Goal: Information Seeking & Learning: Learn about a topic

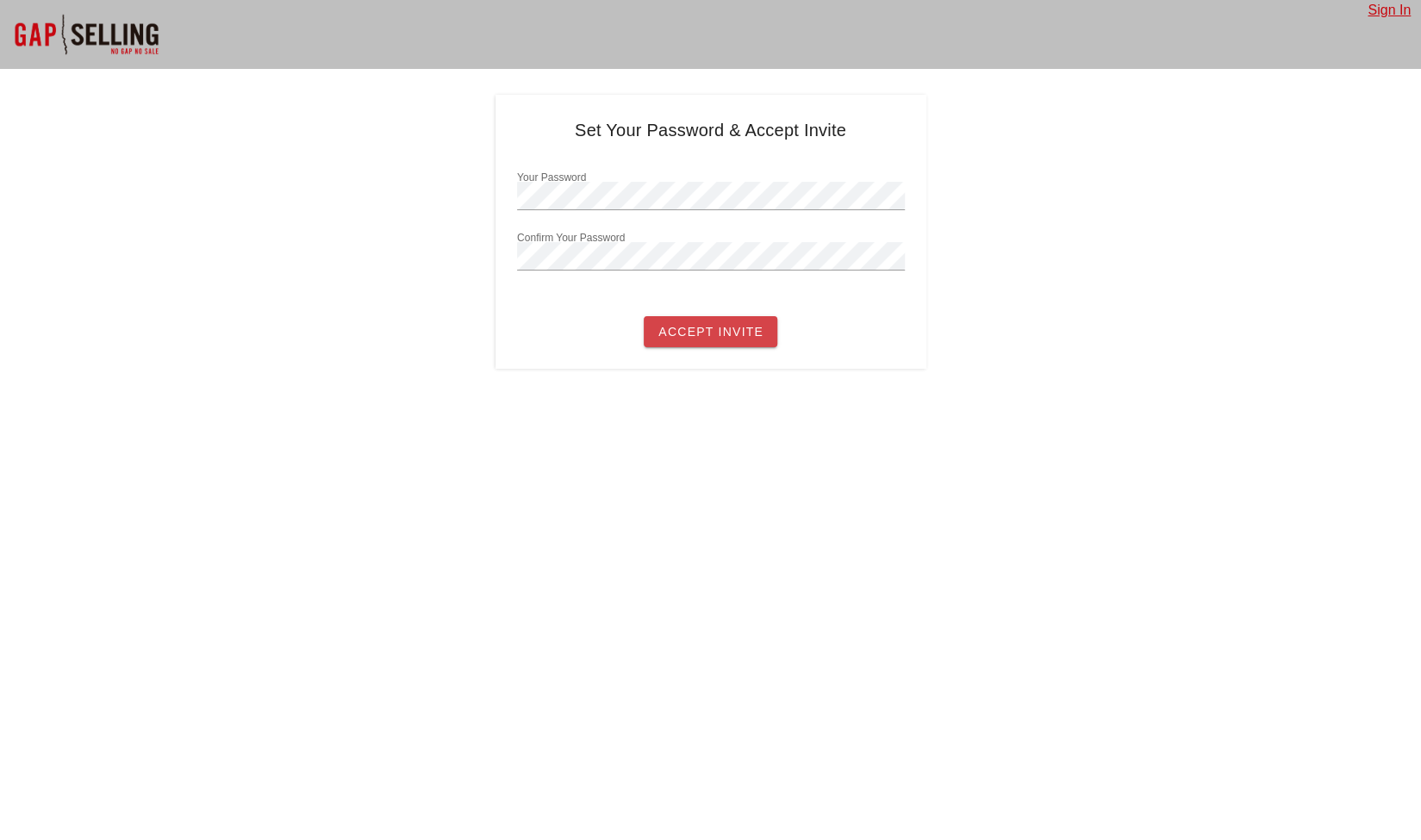
click at [715, 332] on span "Accept Invite" at bounding box center [710, 331] width 106 height 13
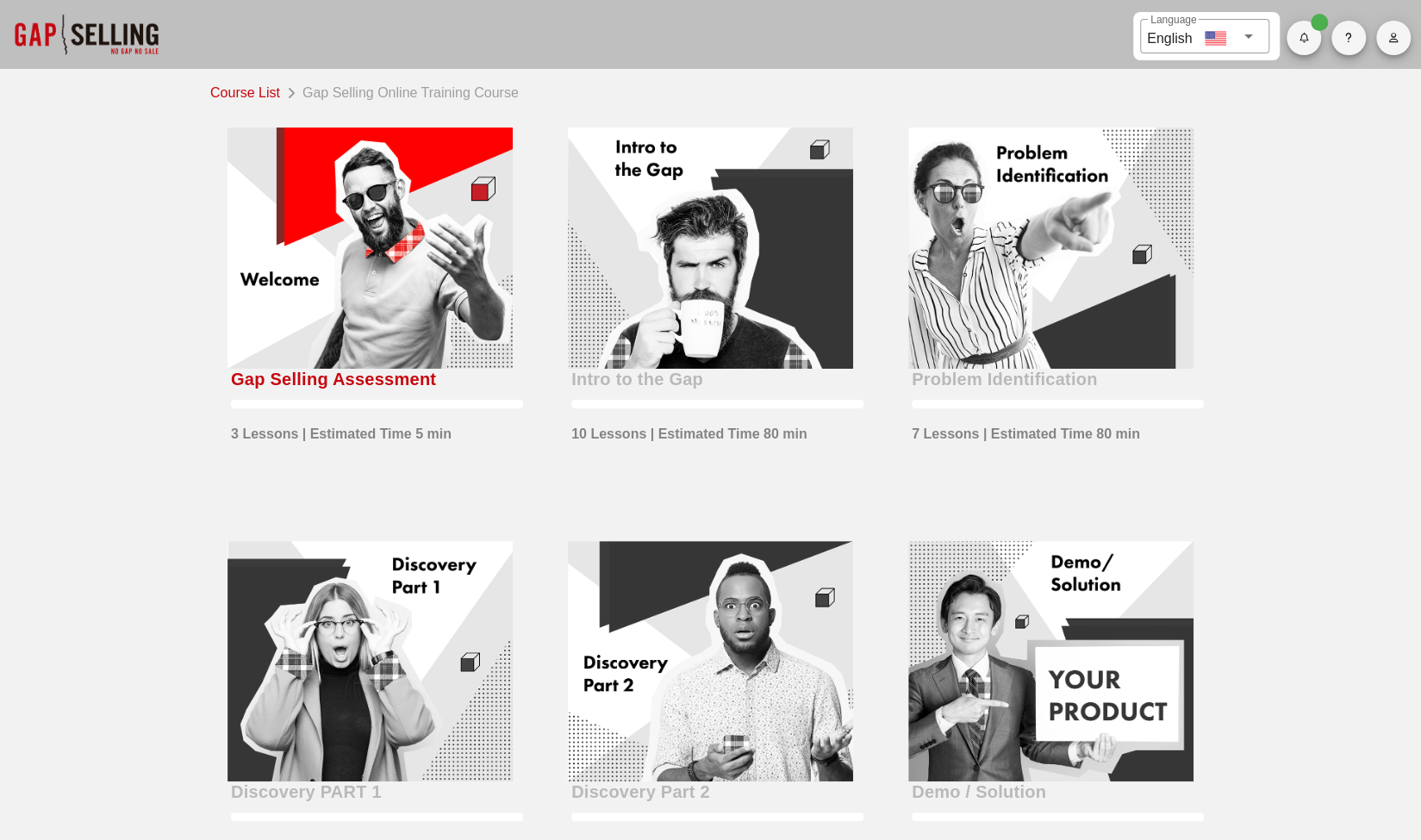
click at [1303, 428] on div "Course List Gap Selling Online Training Course Gap Selling Assessment 3 Lessons…" at bounding box center [710, 704] width 1421 height 1271
click at [405, 325] on div at bounding box center [370, 247] width 285 height 241
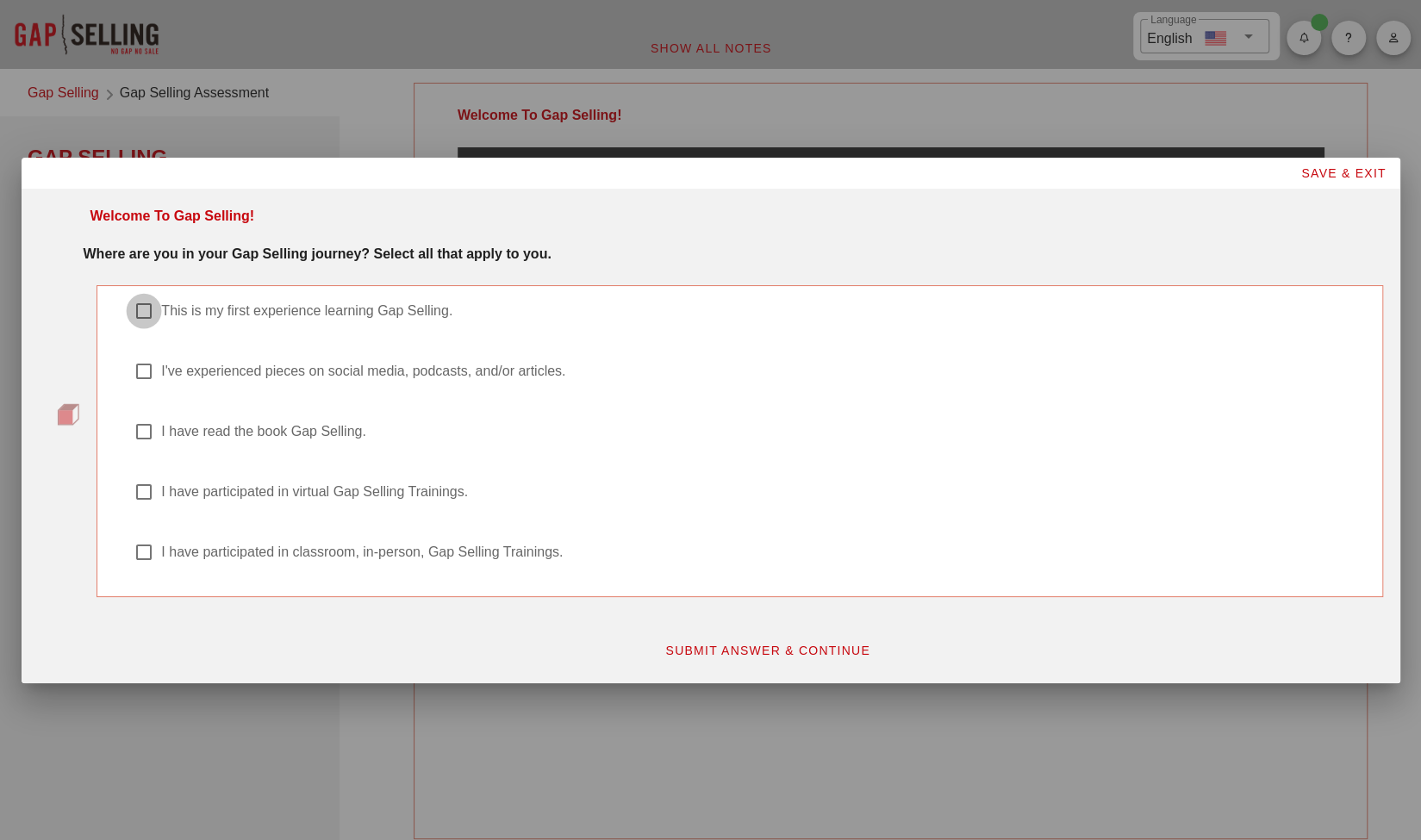
click at [138, 303] on div at bounding box center [143, 311] width 29 height 29
checkbox input "true"
click at [686, 642] on button "SUBMIT ANSWER & CONTINUE" at bounding box center [767, 650] width 233 height 31
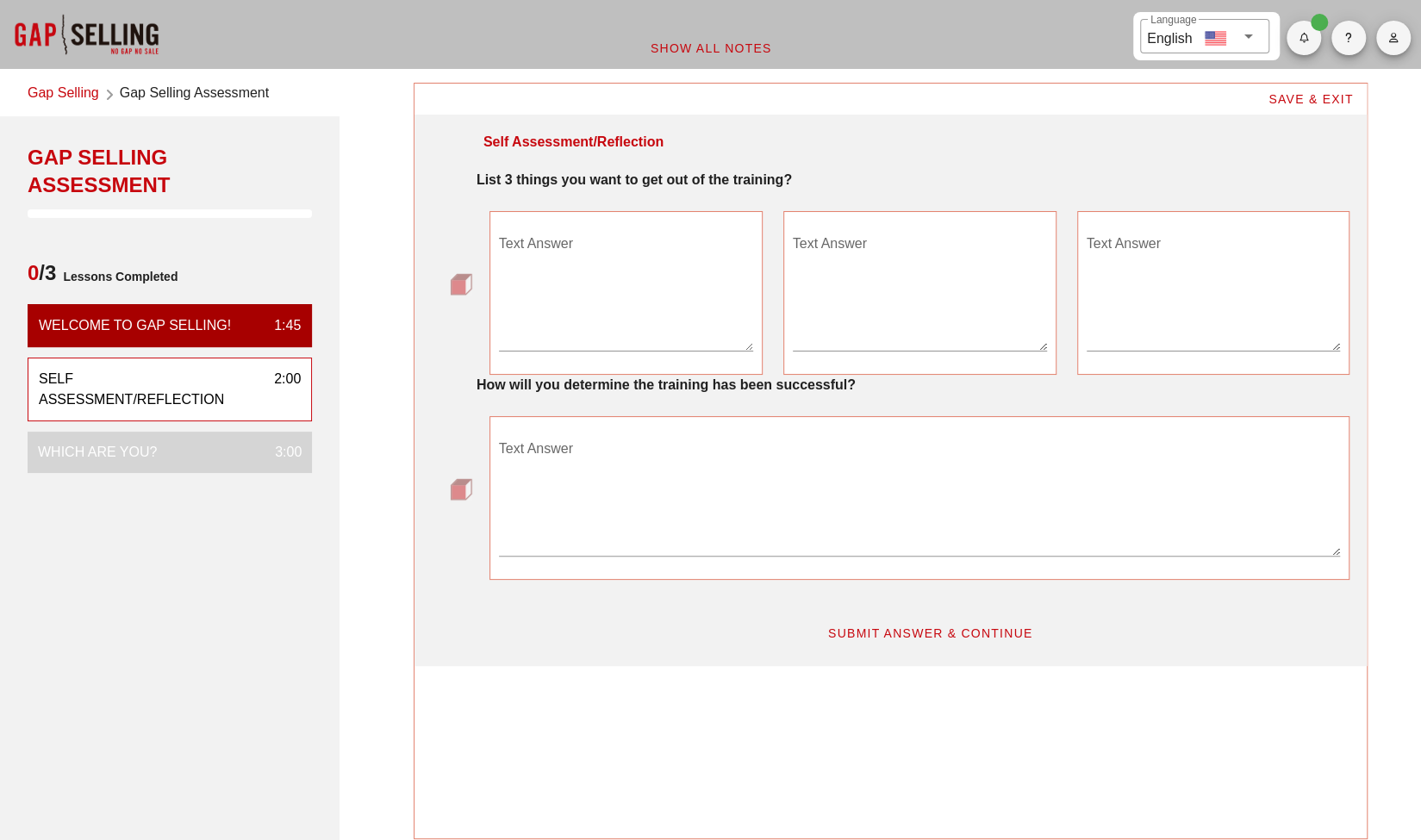
click at [573, 322] on textarea "Text Answer" at bounding box center [626, 290] width 255 height 121
click at [594, 328] on textarea "Text Answer" at bounding box center [626, 290] width 255 height 121
type textarea "get better at asking question"
click at [890, 240] on textarea "get better at" at bounding box center [920, 290] width 255 height 121
type textarea "get better at identifying where Graphwise can help"
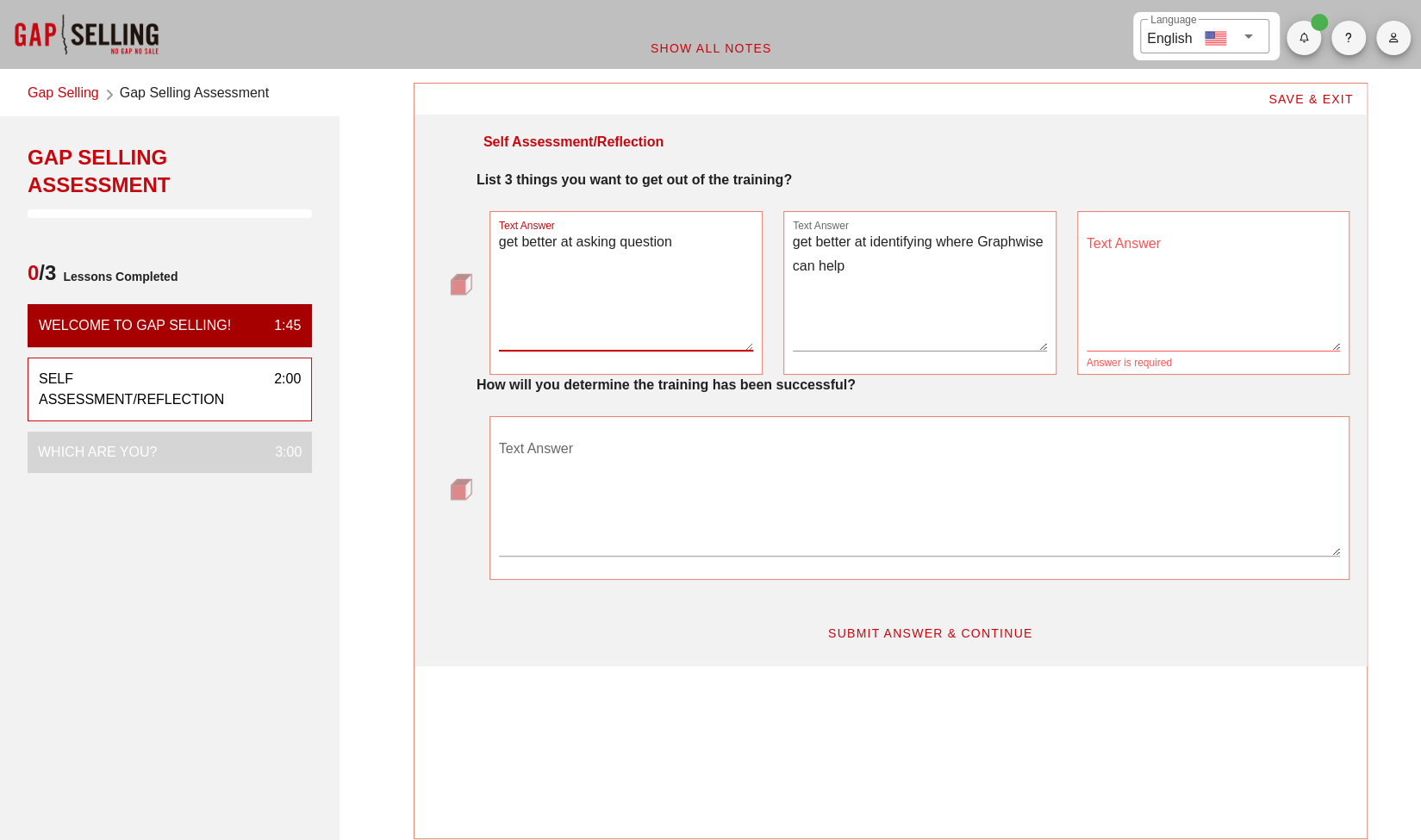
click at [677, 244] on textarea "get better at asking question" at bounding box center [626, 290] width 255 height 121
type textarea "get better at asking questions"
click at [1191, 253] on textarea "Text Answer" at bounding box center [1214, 290] width 255 height 121
type textarea "close more deals"
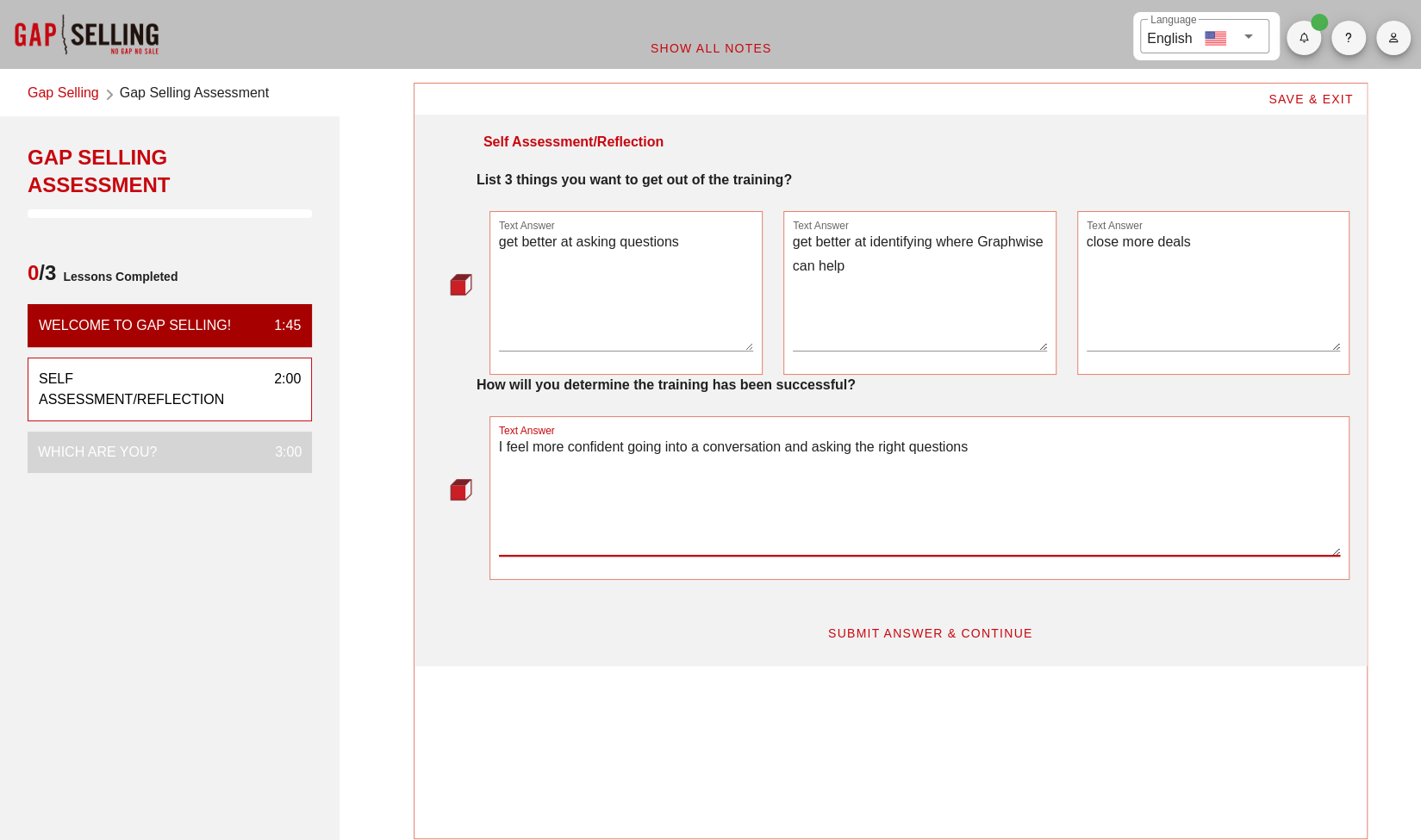
type textarea "I feel more confident going into a conversation and asking the right questions"
click at [974, 628] on span "SUBMIT ANSWER & CONTINUE" at bounding box center [930, 633] width 206 height 13
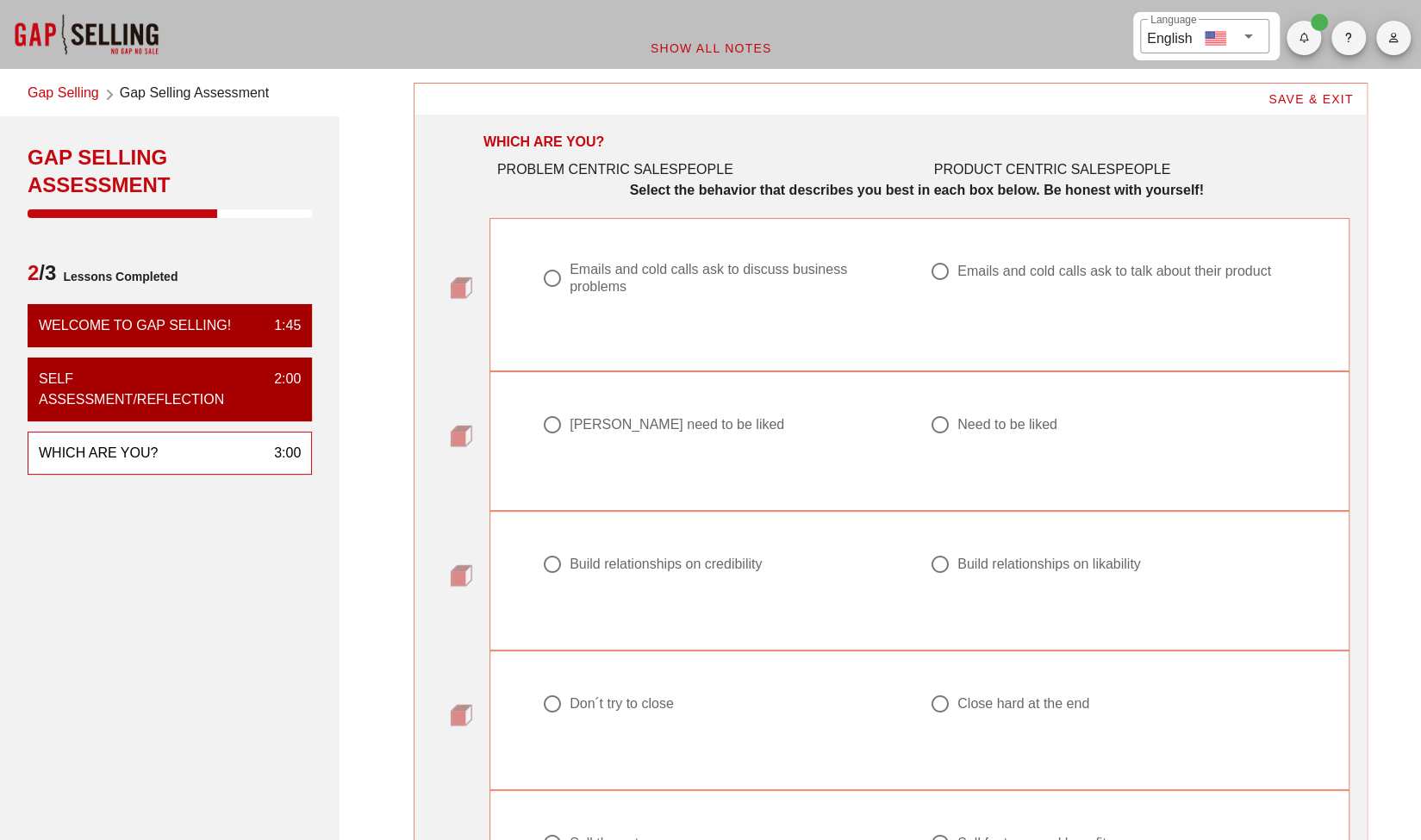
click at [556, 279] on div at bounding box center [552, 278] width 29 height 29
radio input "true"
click at [937, 421] on div at bounding box center [940, 424] width 29 height 29
radio input "true"
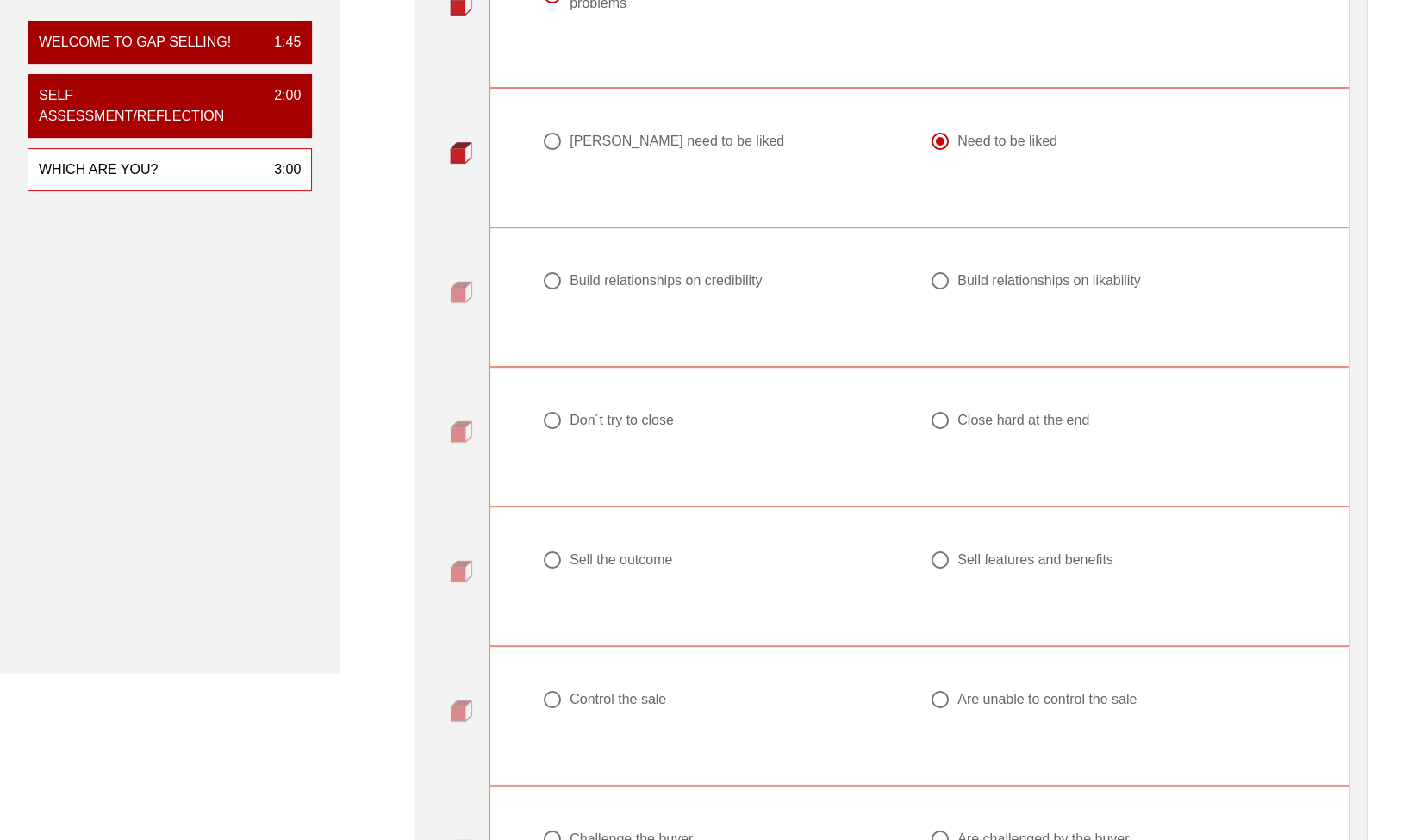
scroll to position [295, 0]
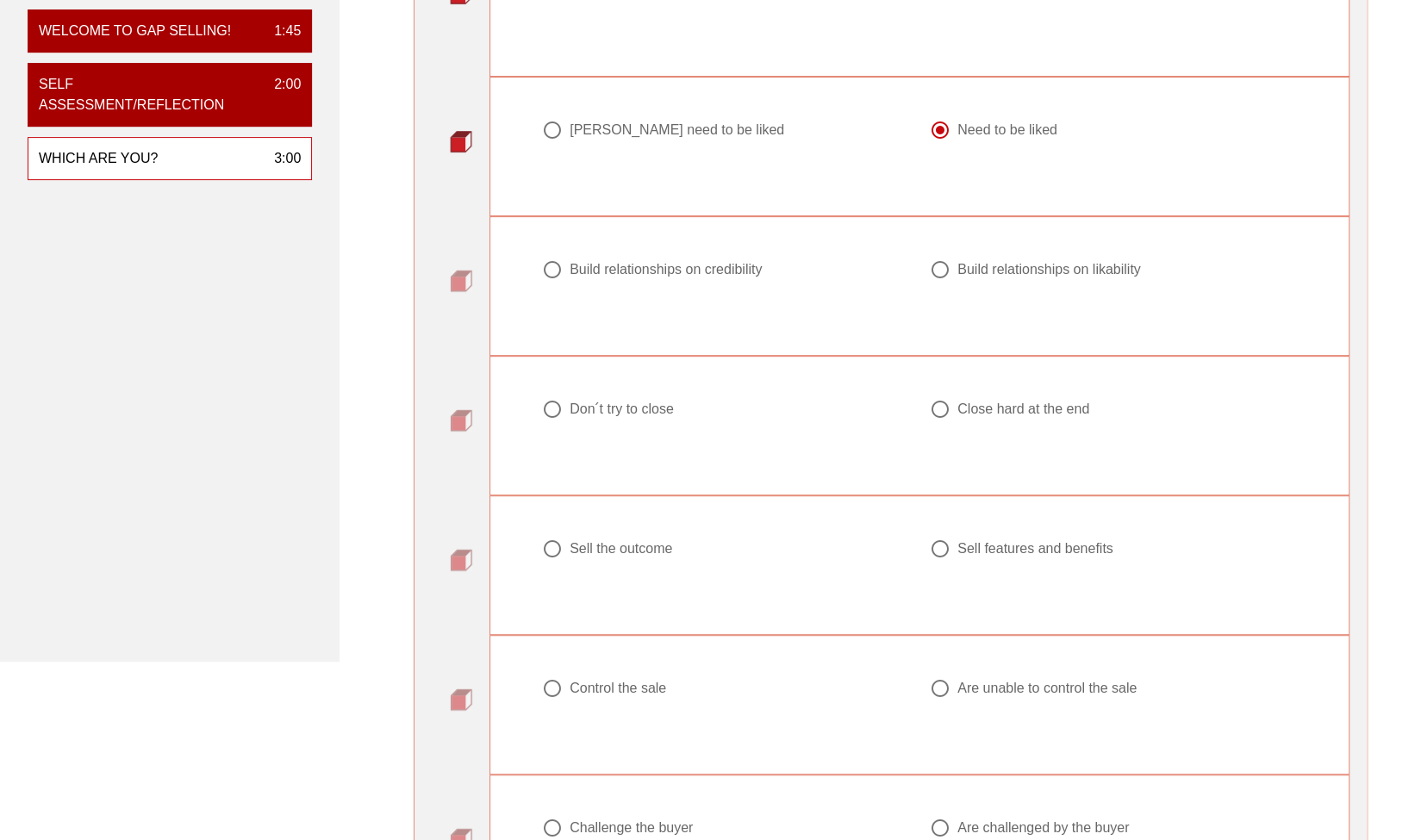
click at [738, 268] on div "Build relationships on credibility" at bounding box center [666, 269] width 192 height 17
radio input "true"
click at [634, 403] on div "Don ́t try to close" at bounding box center [621, 408] width 104 height 17
radio input "true"
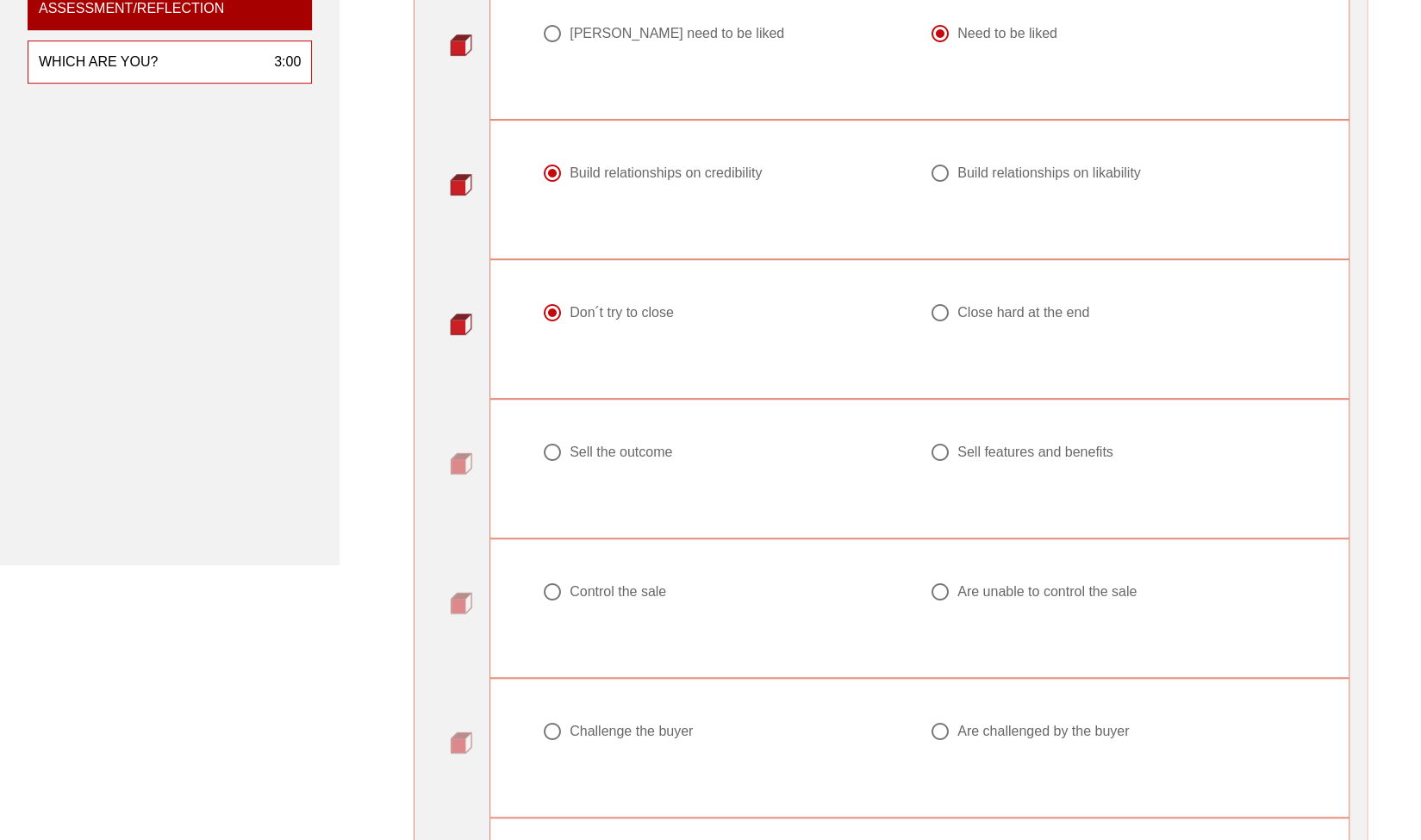
scroll to position [473, 0]
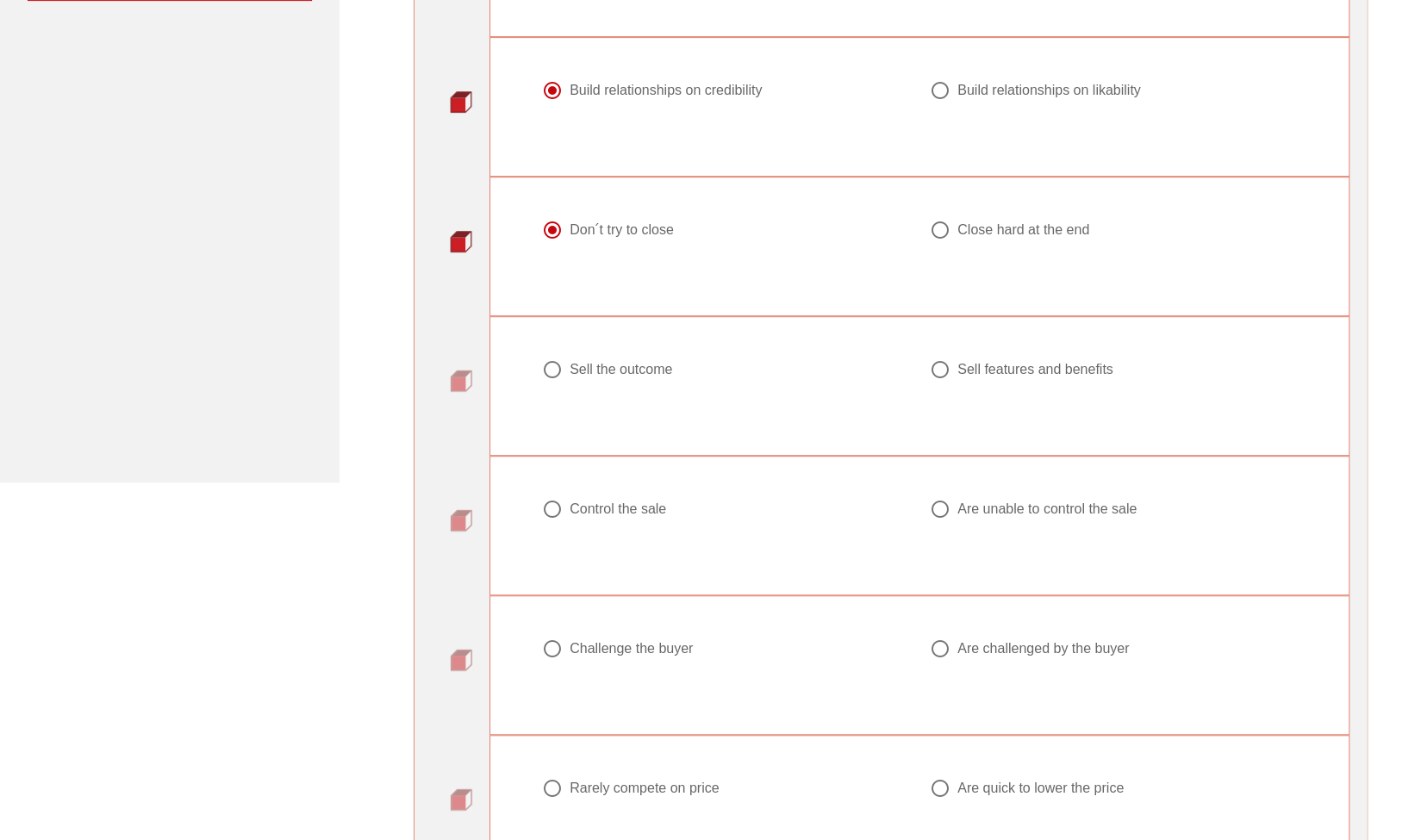
click at [600, 364] on div "Sell the outcome" at bounding box center [621, 369] width 102 height 17
radio input "true"
click at [654, 508] on div "Control the sale" at bounding box center [618, 508] width 96 height 17
radio input "true"
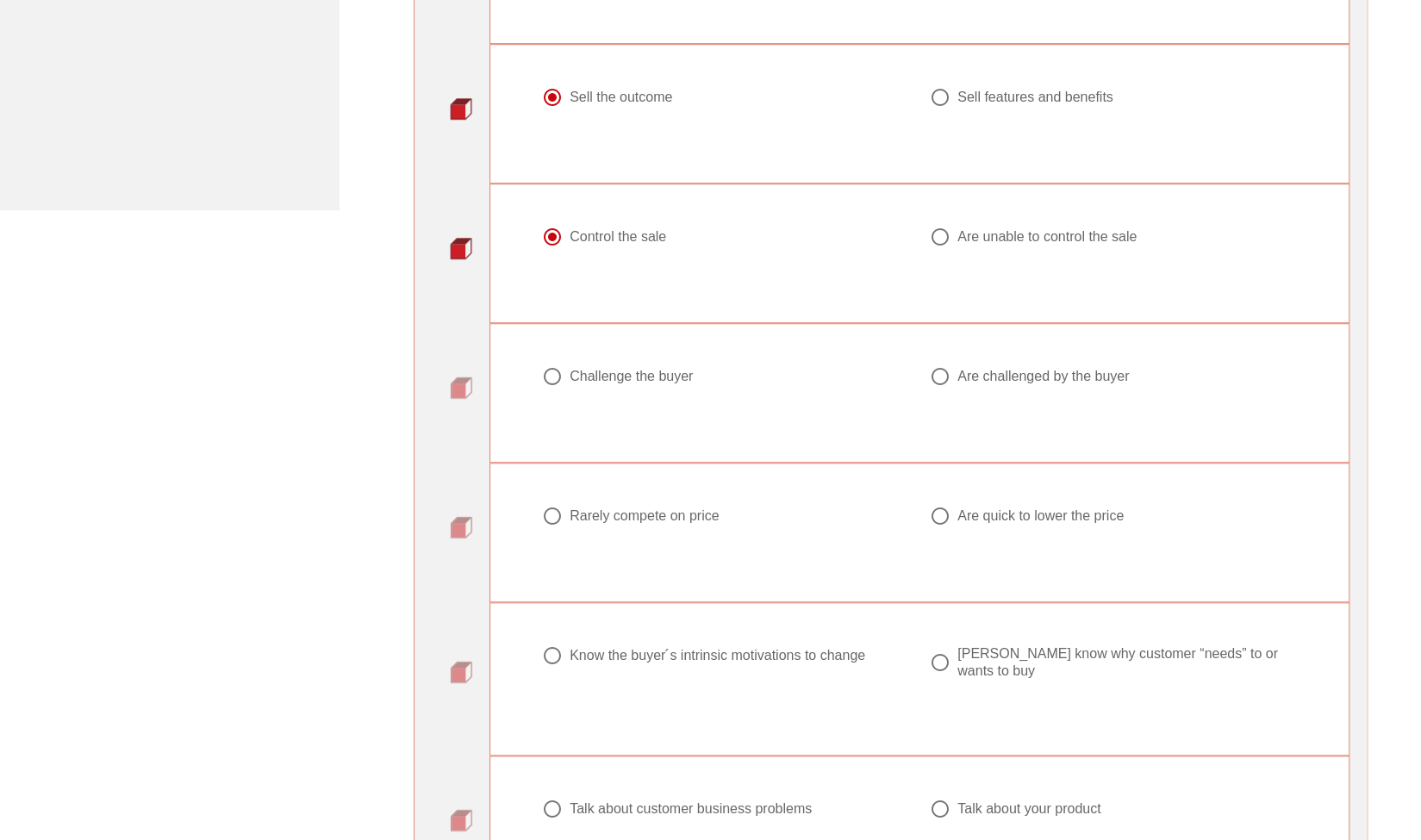
scroll to position [763, 0]
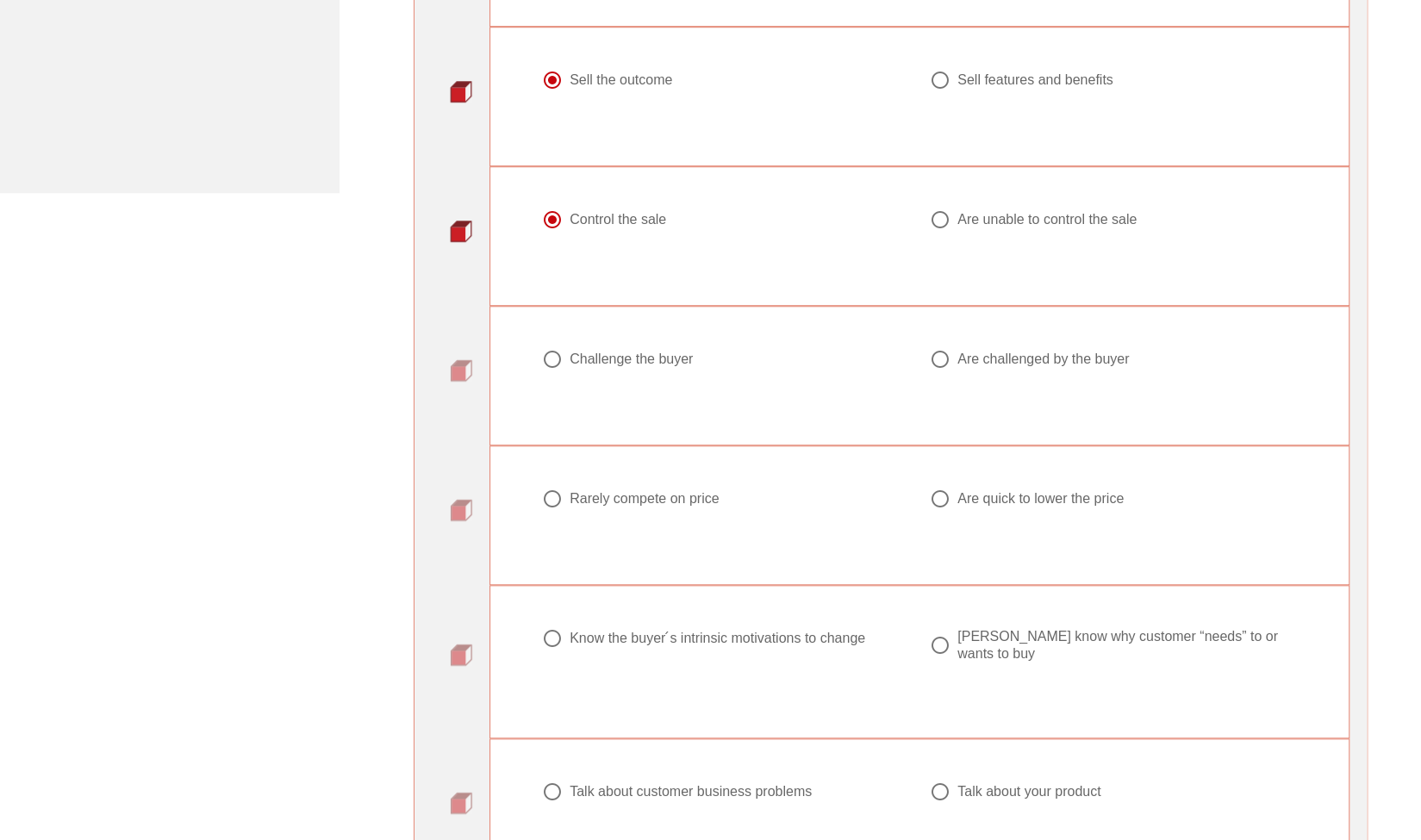
click at [1065, 353] on div "Are challenged by the buyer" at bounding box center [1043, 359] width 172 height 17
radio input "true"
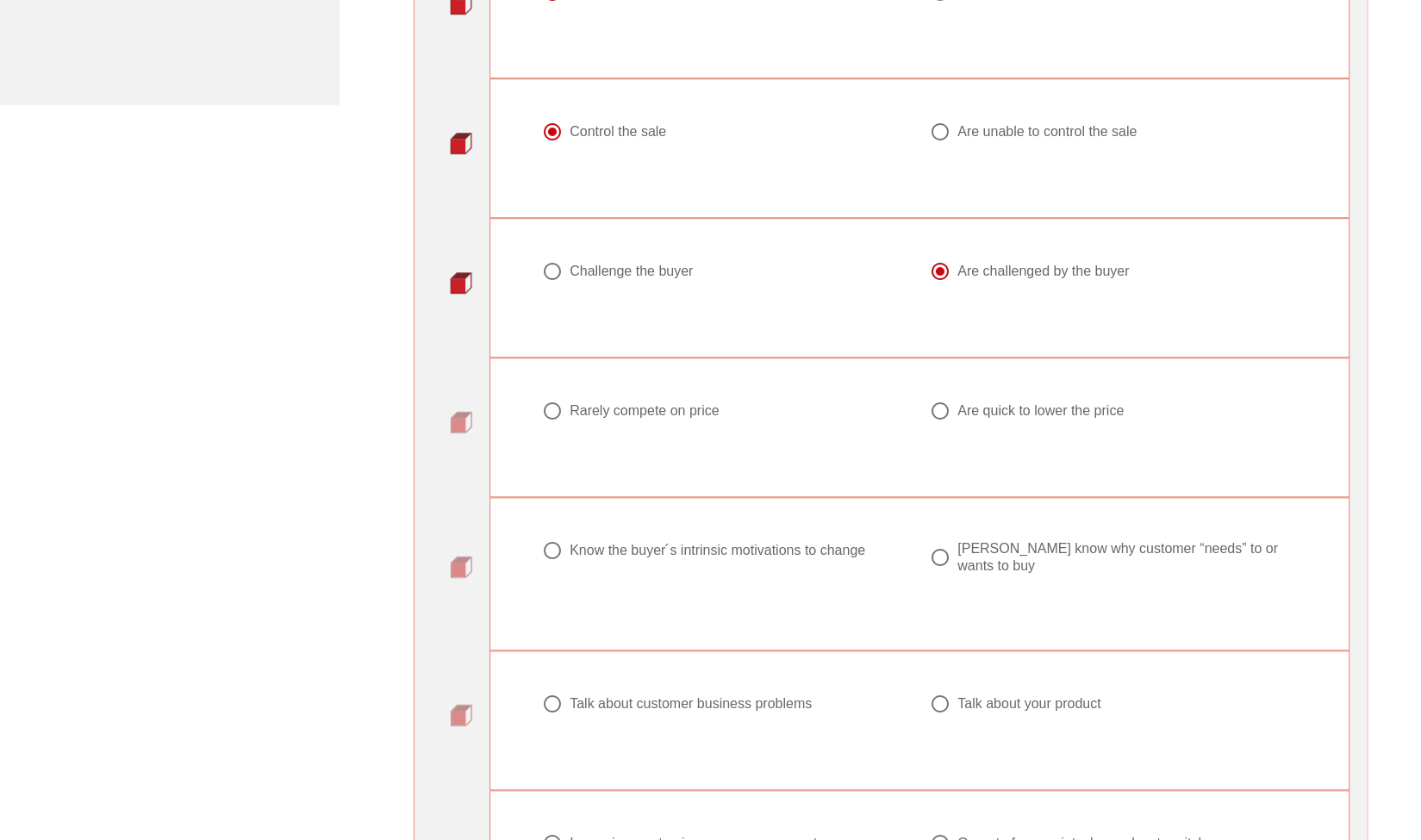
scroll to position [863, 0]
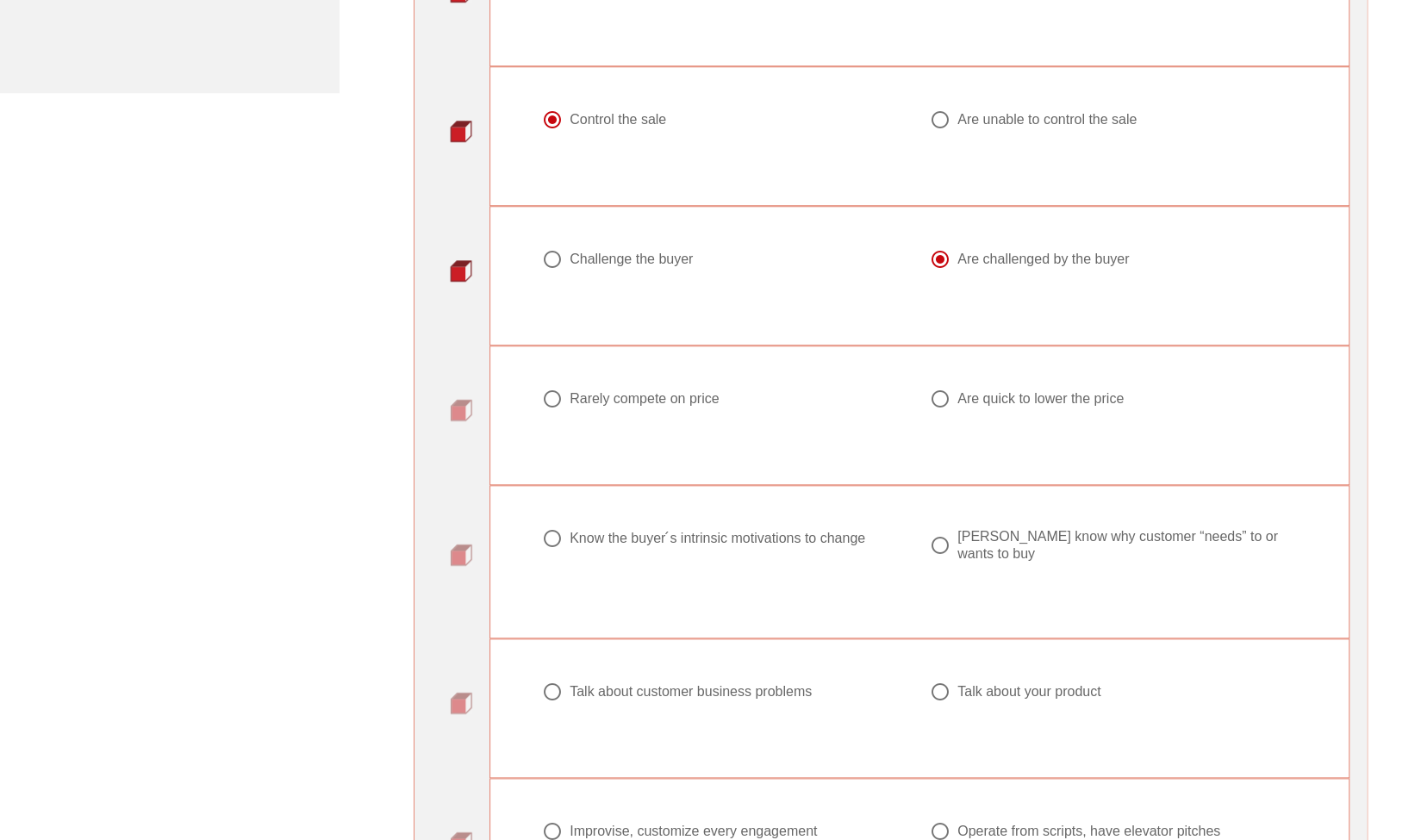
click at [984, 395] on div "Are quick to lower the price" at bounding box center [1040, 398] width 166 height 17
radio input "true"
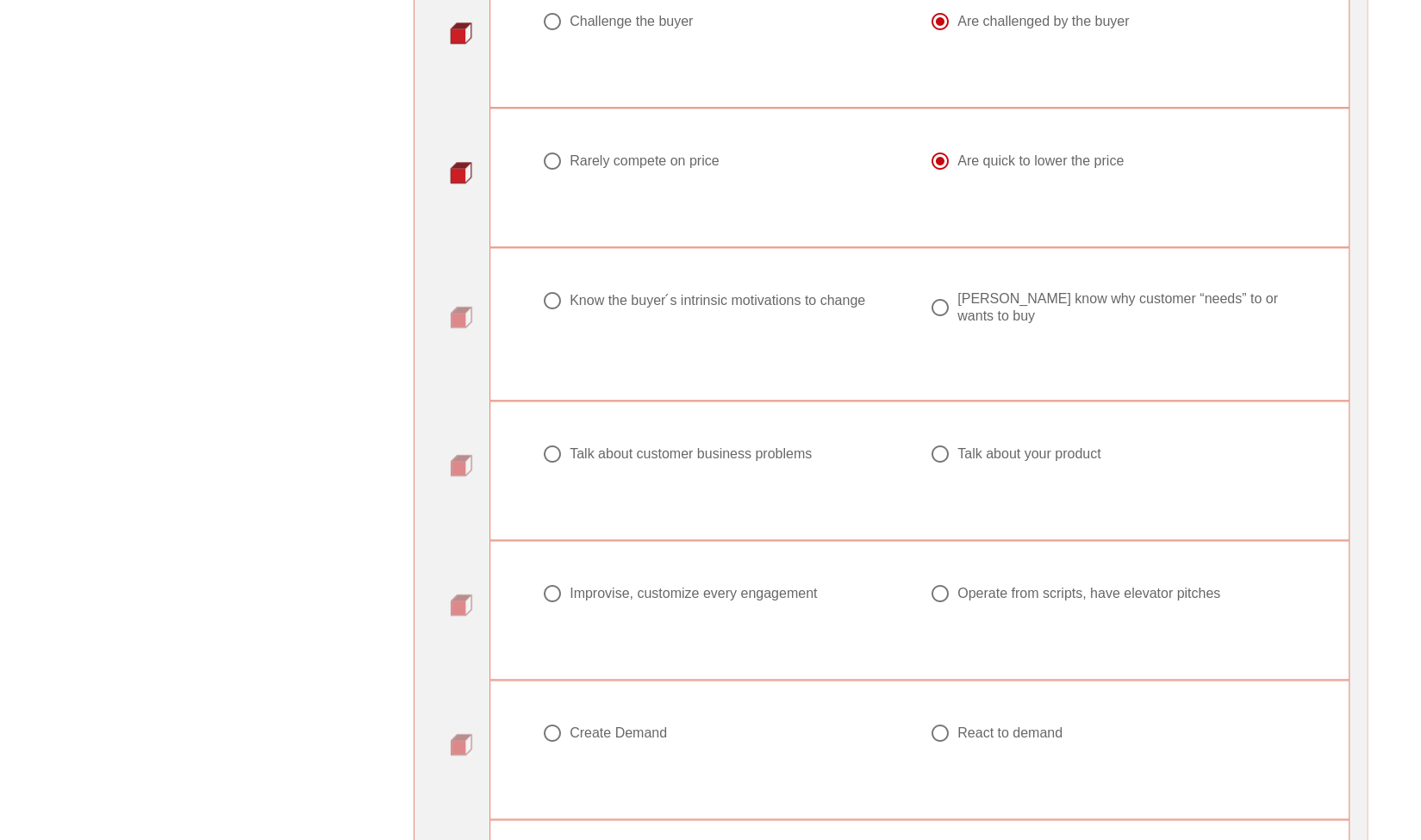
scroll to position [1104, 0]
click at [760, 292] on div "Know the buyer ́s intrinsic motivations to change" at bounding box center [718, 296] width 296 height 17
radio input "true"
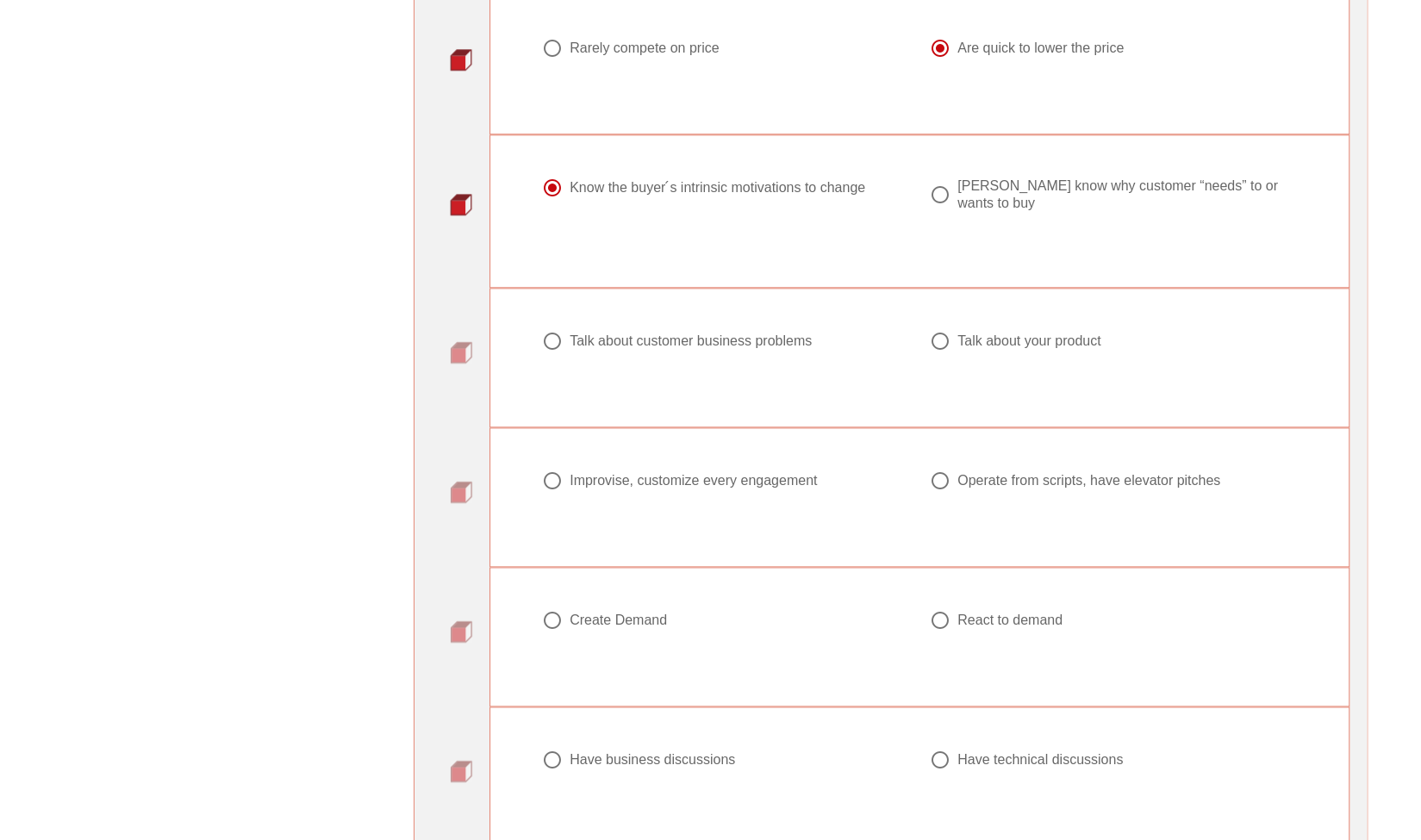
scroll to position [1280, 0]
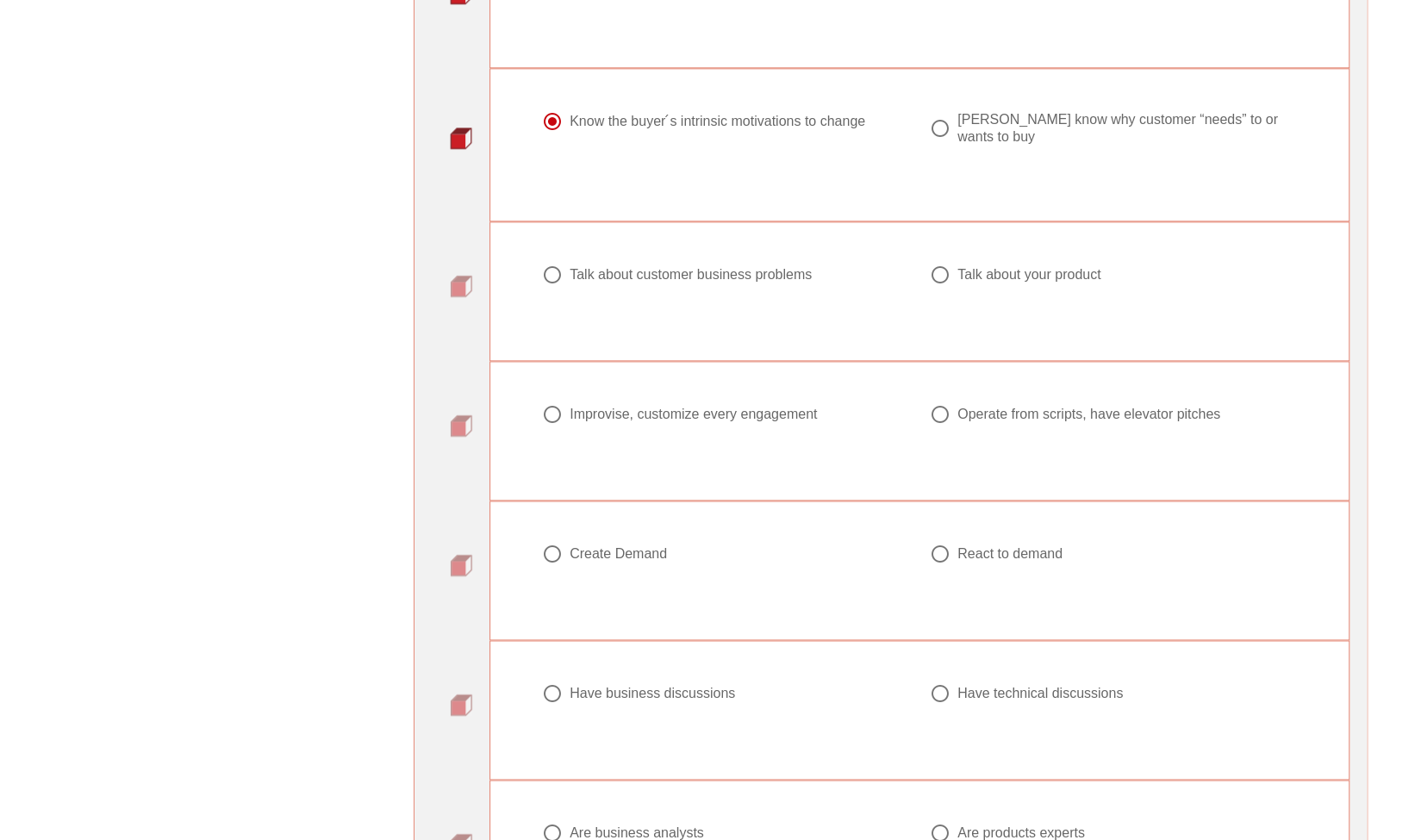
click at [1075, 266] on div "Talk about your product" at bounding box center [1028, 274] width 143 height 17
radio input "true"
click at [724, 406] on div "Improvise, customize every engagement" at bounding box center [694, 414] width 248 height 17
radio input "true"
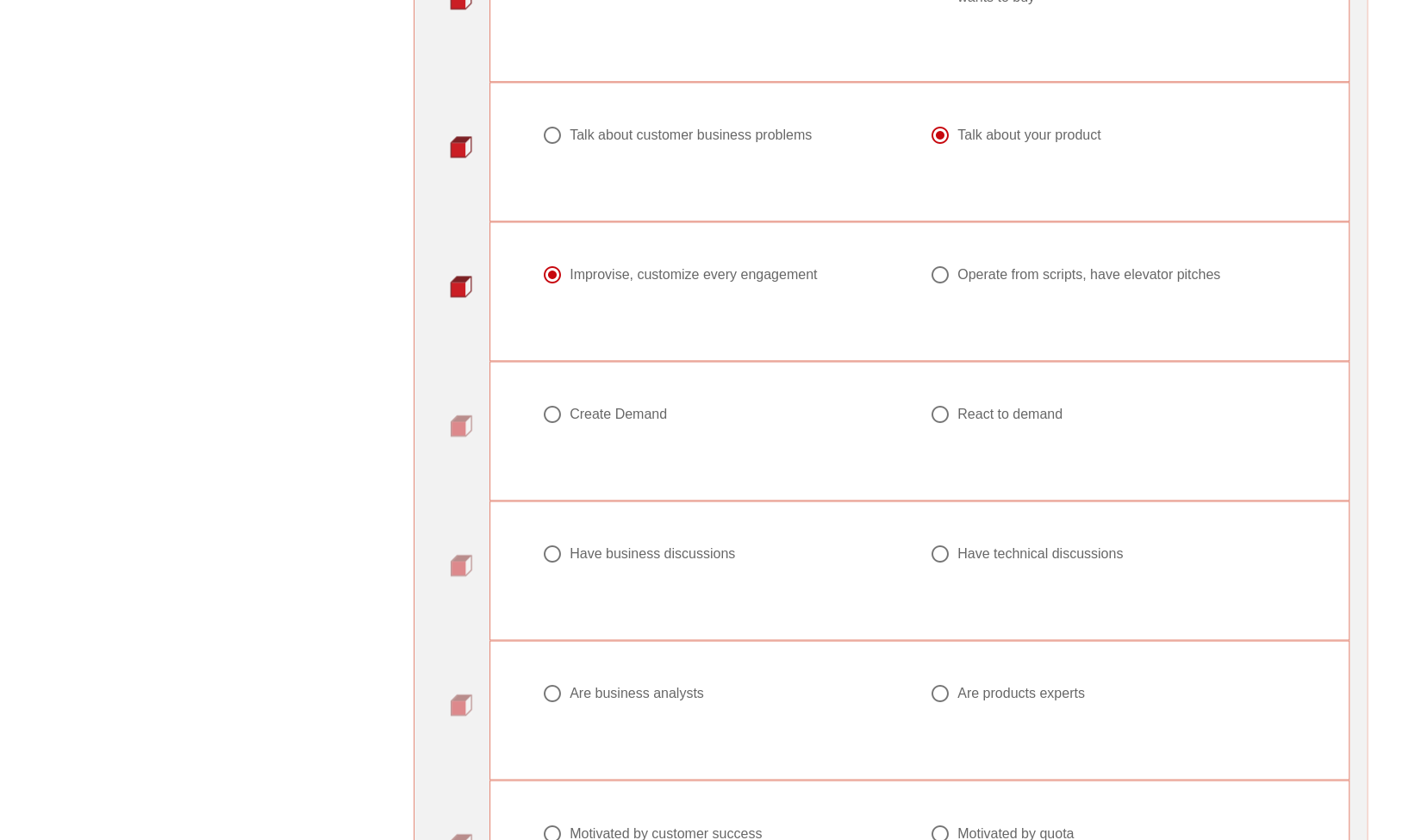
scroll to position [1432, 0]
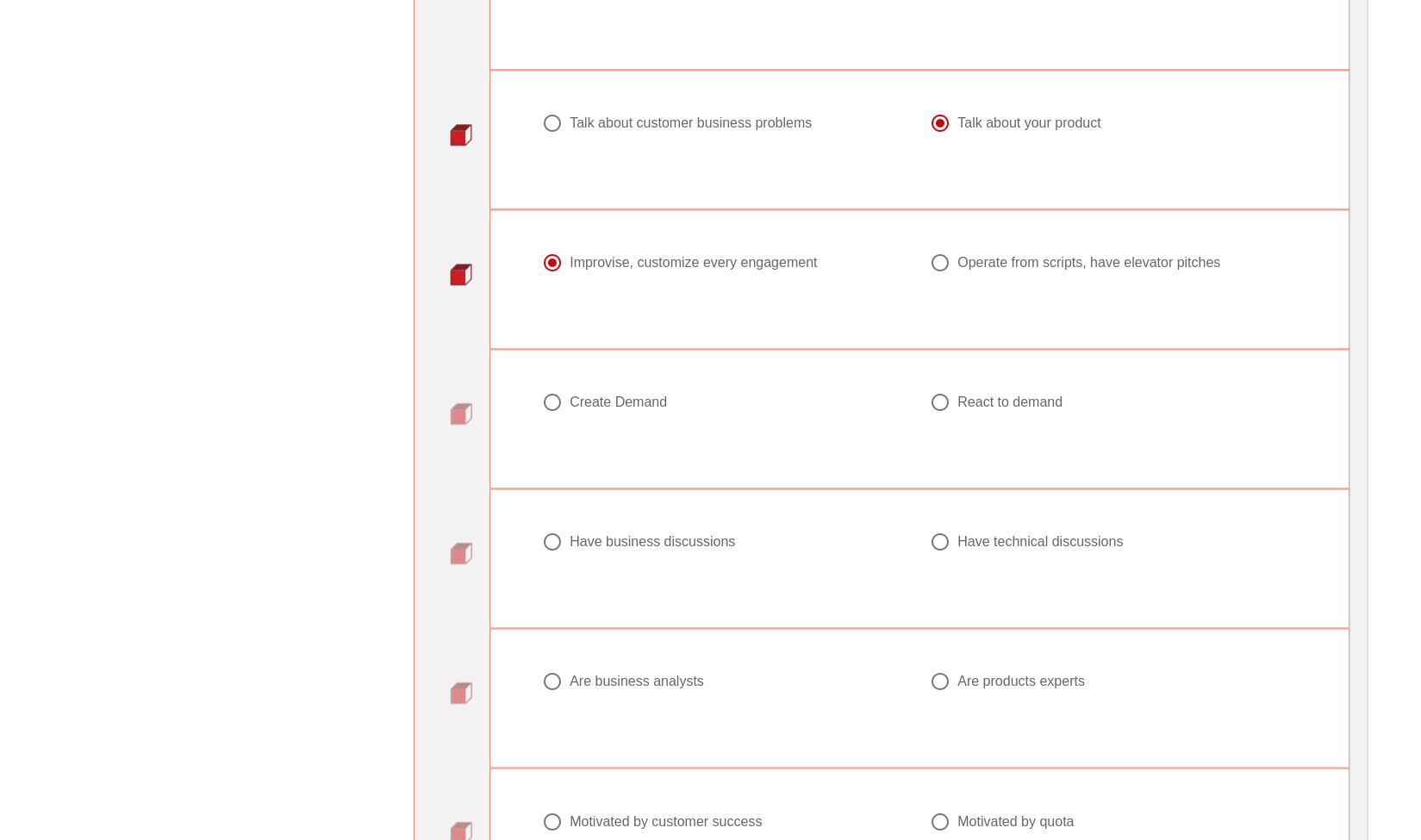
click at [630, 393] on div "Create Demand" at bounding box center [618, 401] width 97 height 17
radio input "true"
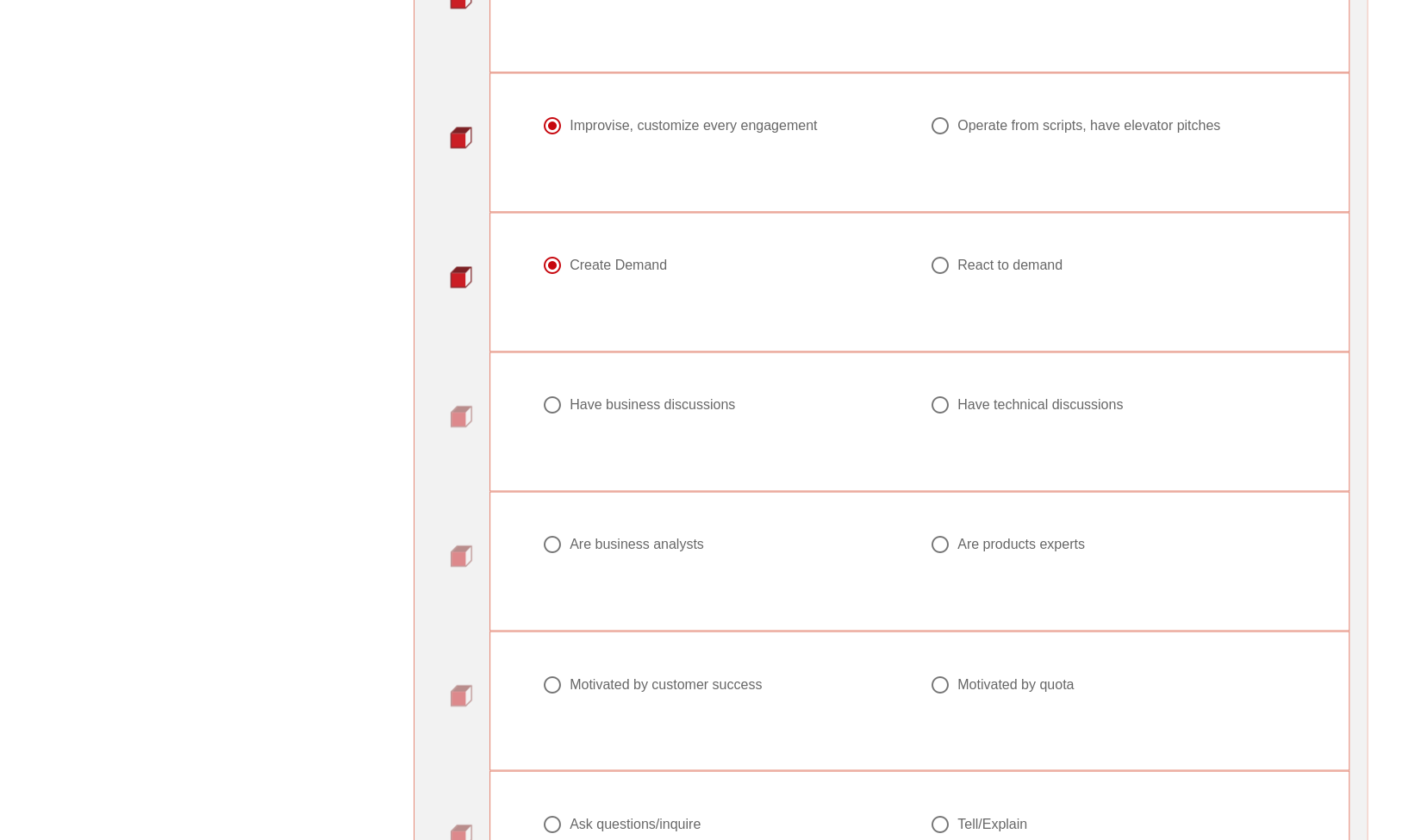
scroll to position [1572, 0]
click at [967, 392] on div "Have technical discussions" at bounding box center [1040, 400] width 166 height 17
radio input "true"
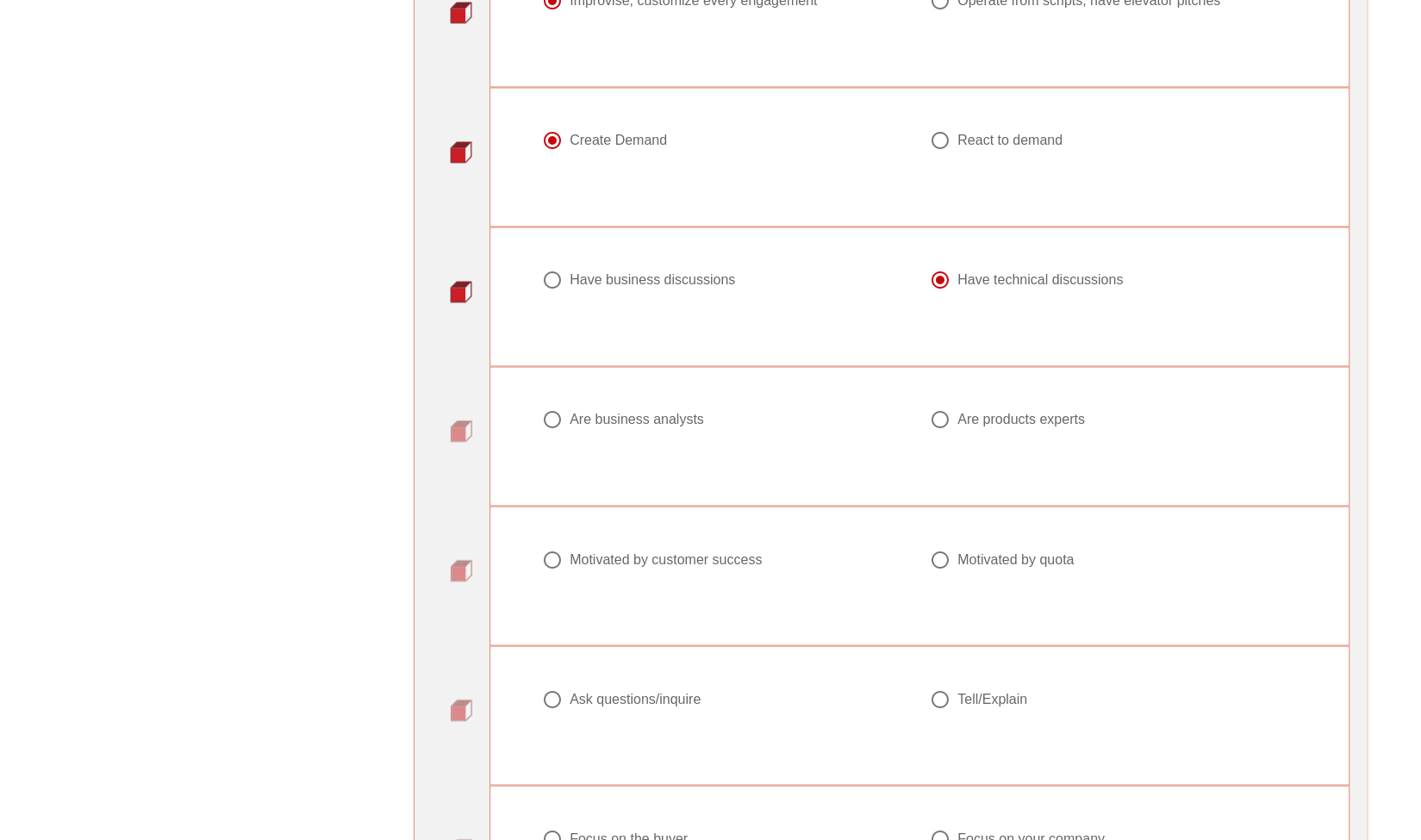
scroll to position [1758, 0]
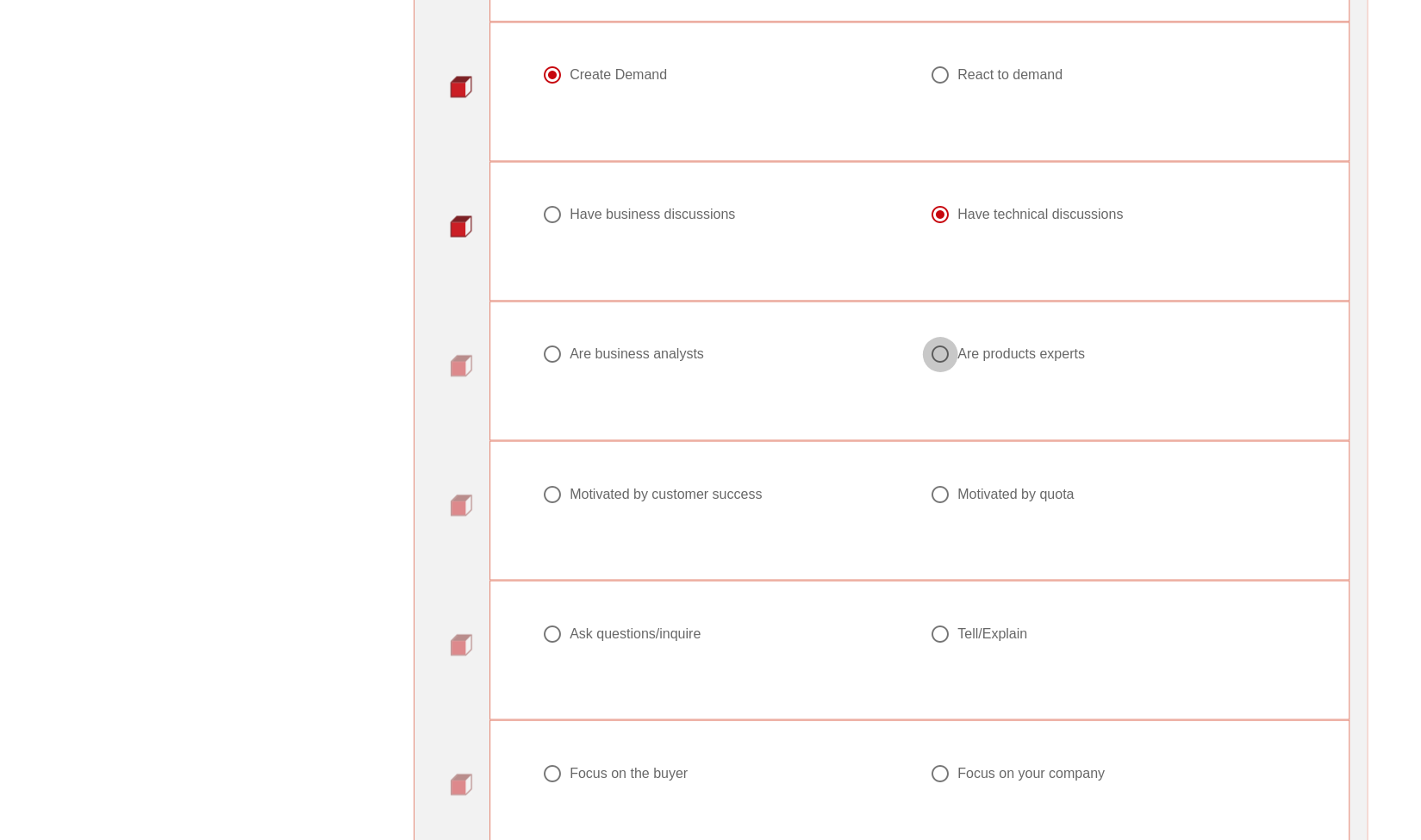
click at [944, 339] on div at bounding box center [940, 353] width 29 height 29
radio input "true"
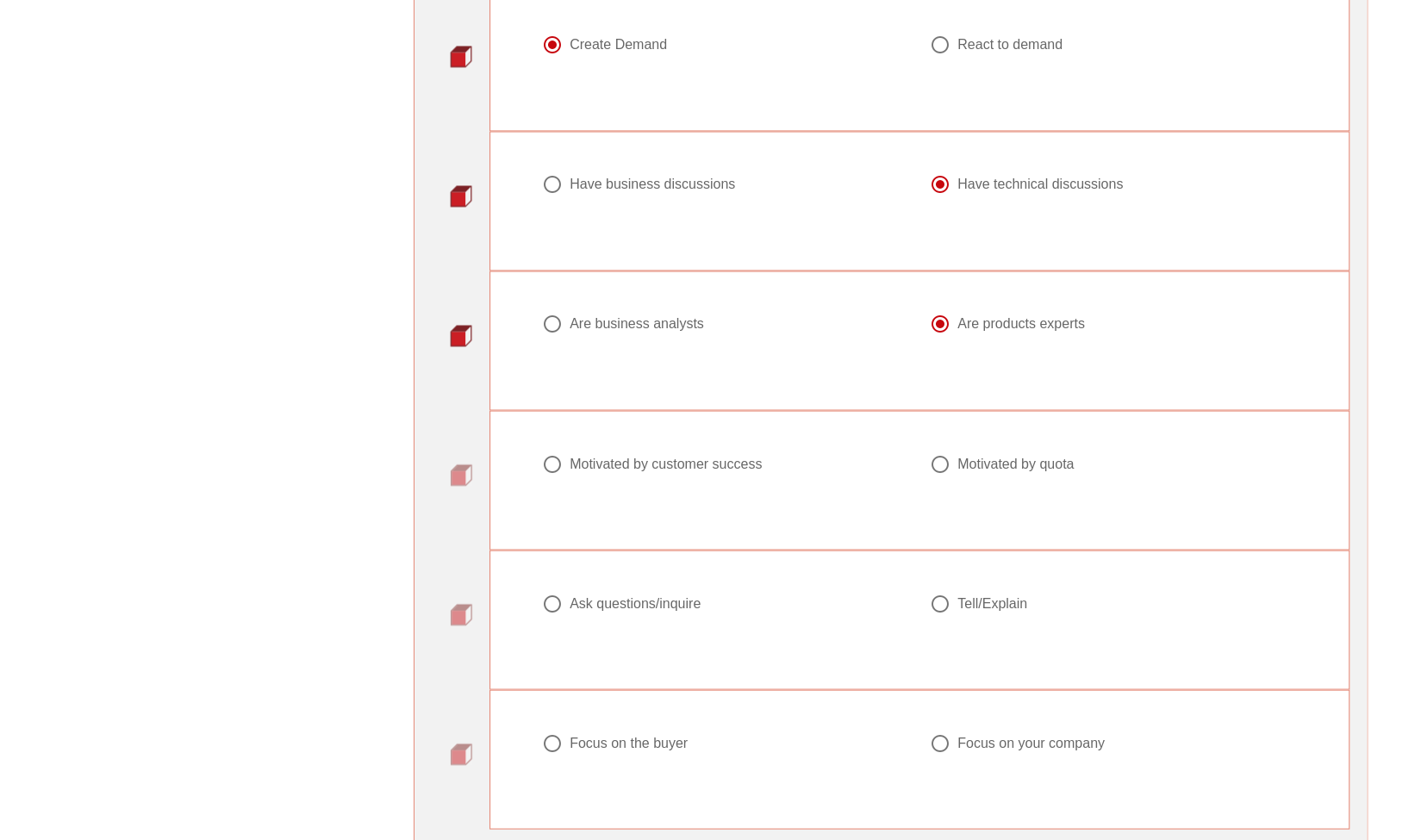
scroll to position [1860, 0]
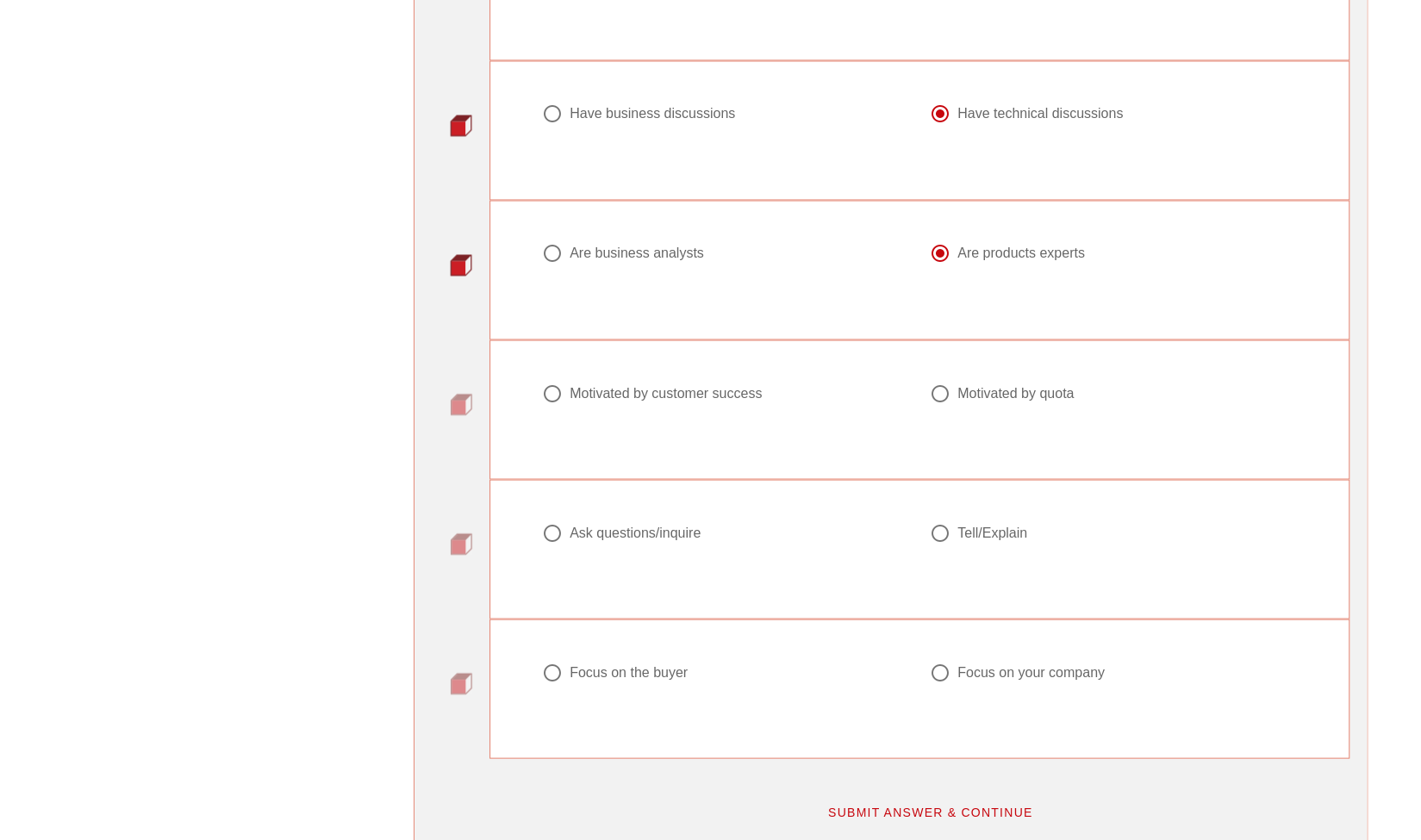
click at [978, 384] on div "Motivated by quota" at bounding box center [1015, 392] width 117 height 17
radio input "true"
click at [996, 523] on div "Tell/Explain" at bounding box center [992, 531] width 69 height 17
radio input "true"
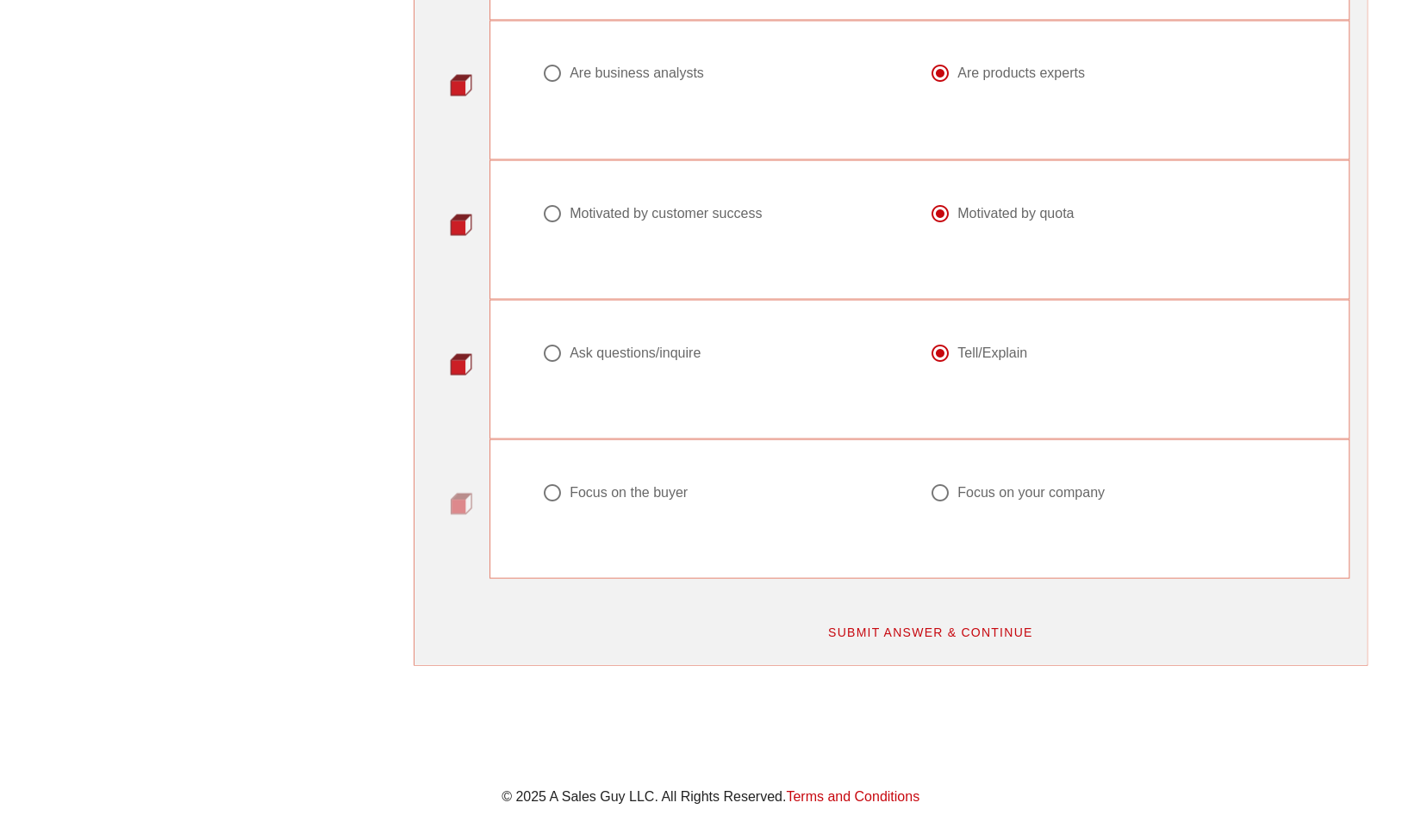
scroll to position [2055, 0]
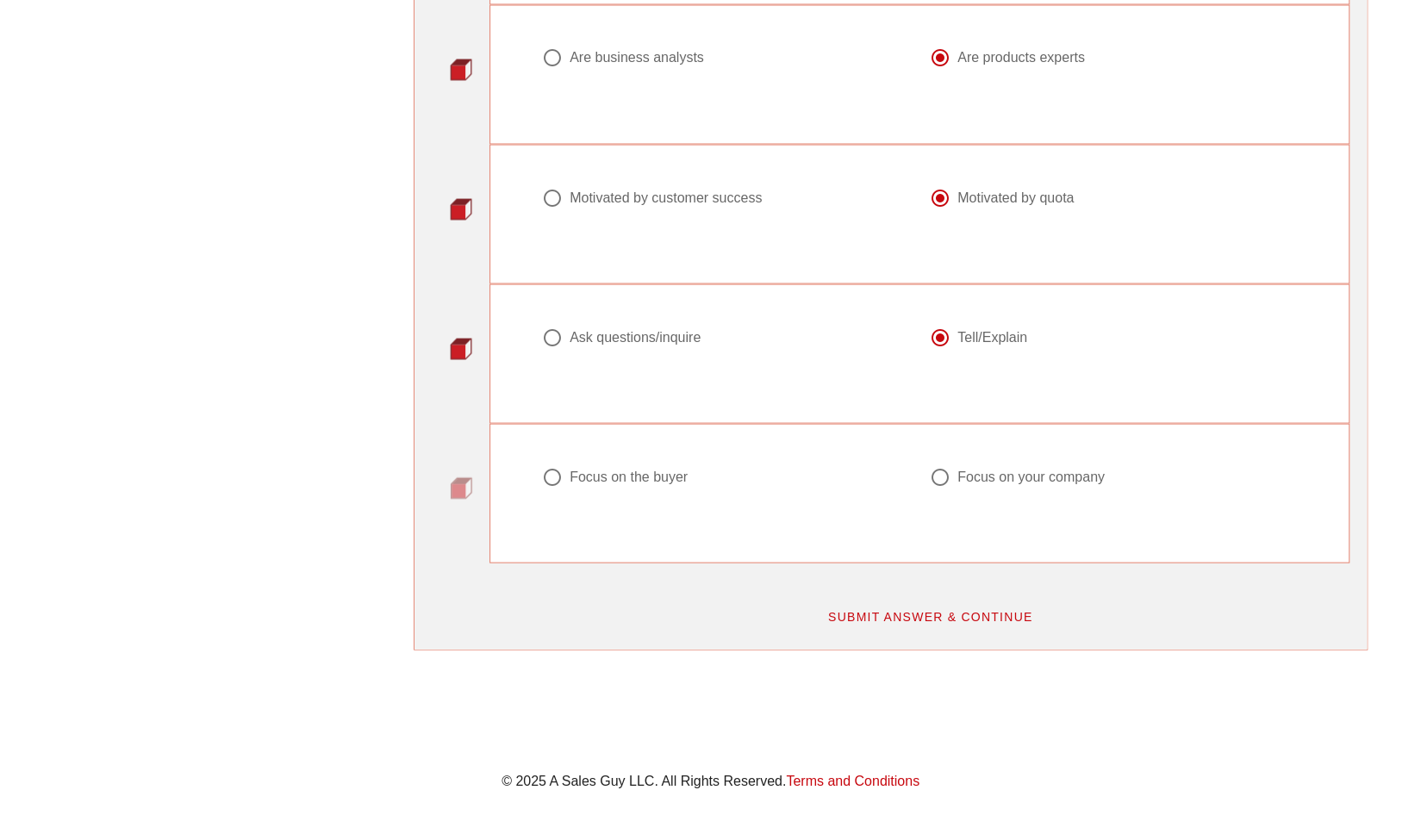
click at [628, 468] on div "Focus on the buyer" at bounding box center [629, 476] width 118 height 17
radio input "true"
click at [960, 601] on button "SUBMIT ANSWER & CONTINUE" at bounding box center [930, 616] width 233 height 31
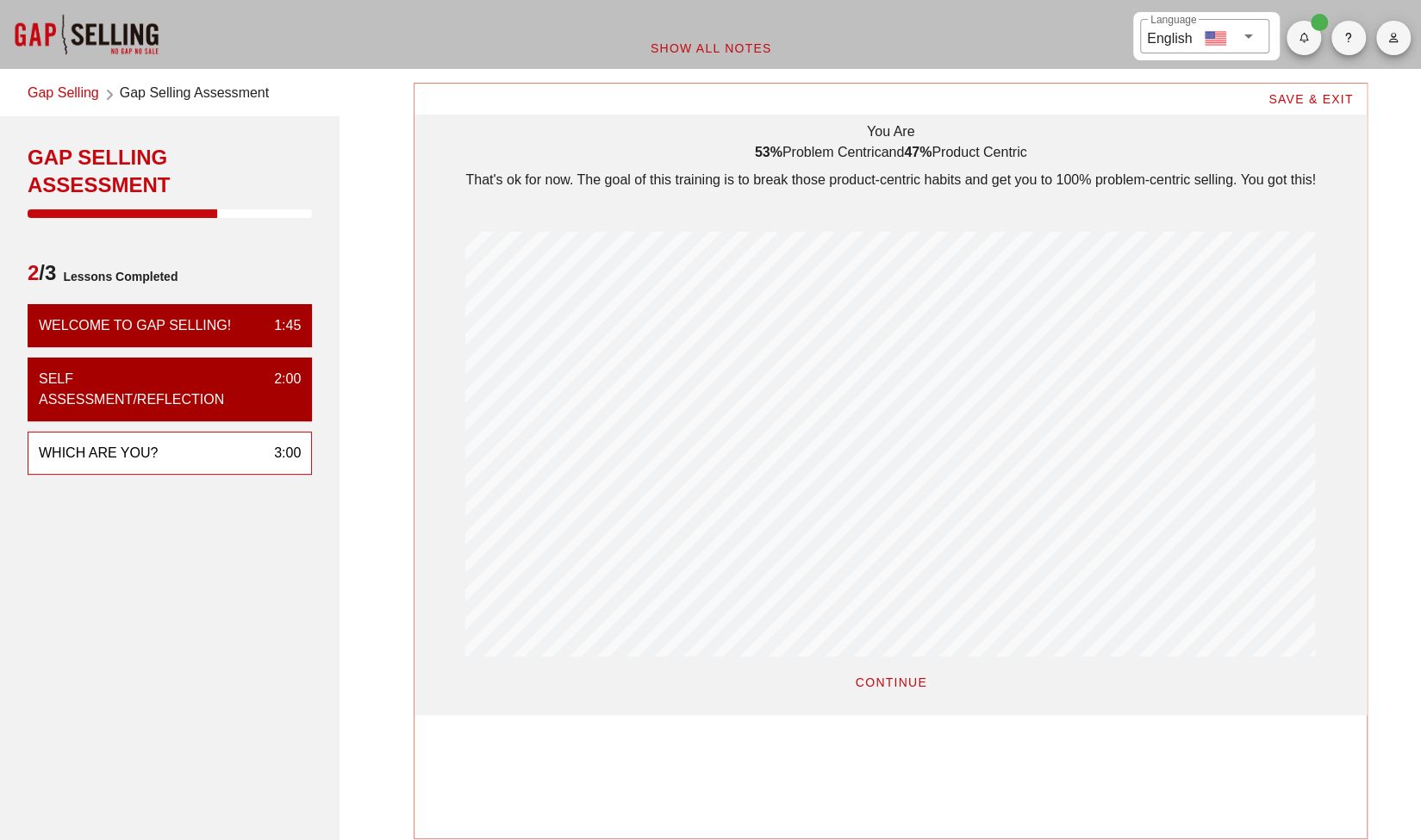
scroll to position [630, 953]
click at [865, 680] on span "CONTINUE" at bounding box center [889, 682] width 72 height 13
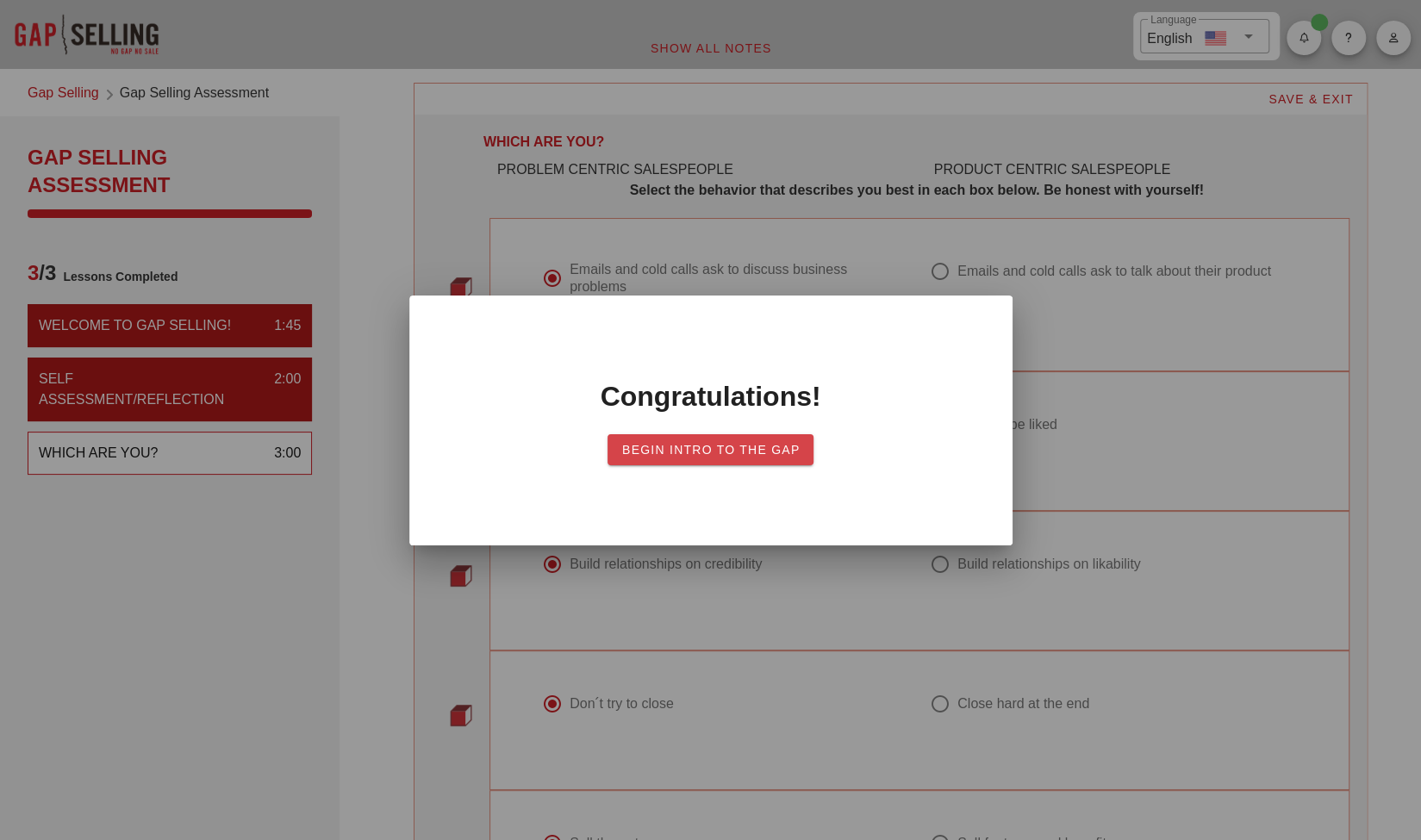
click at [772, 453] on span "Begin Intro to the Gap" at bounding box center [710, 448] width 179 height 13
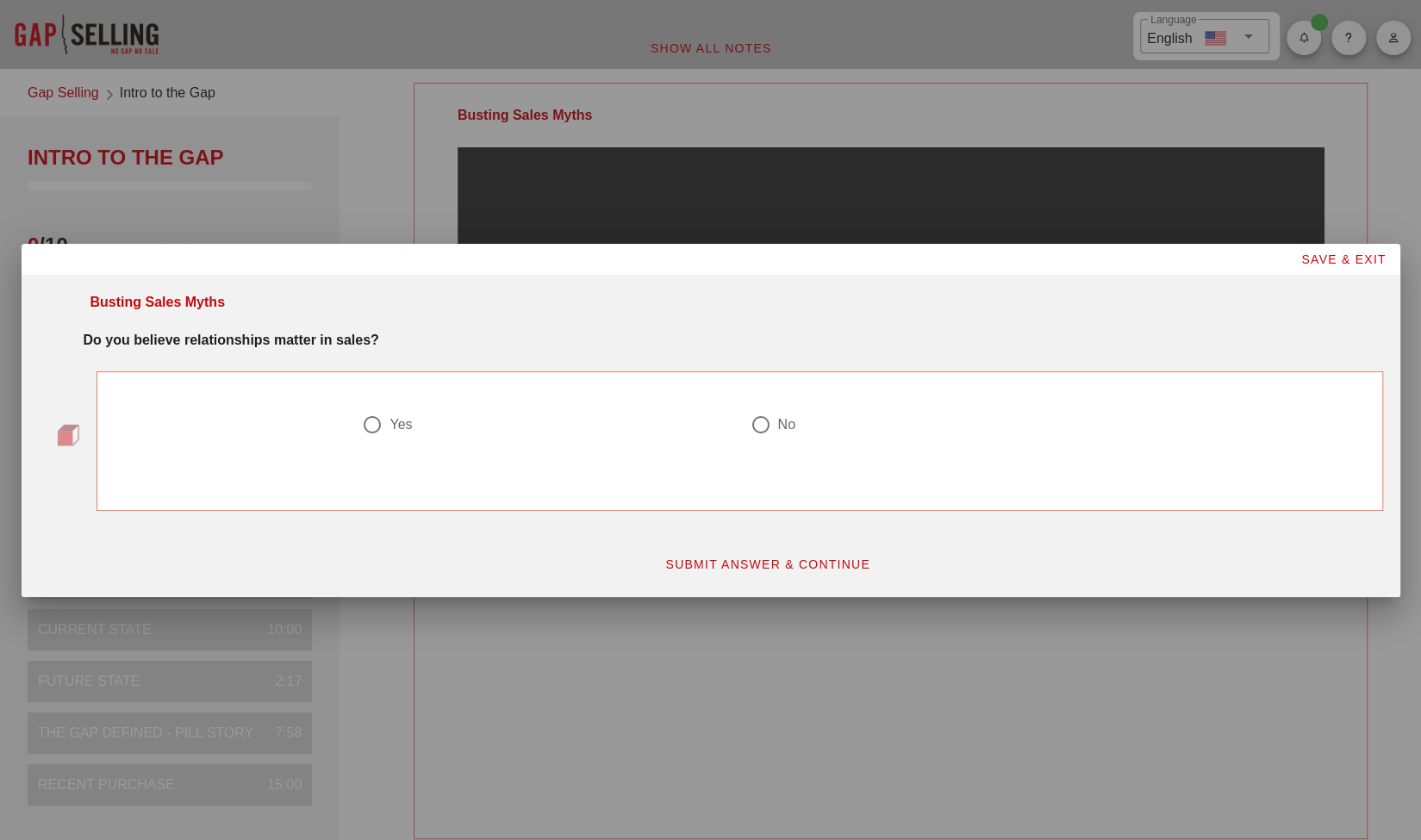
click at [396, 423] on div "Yes" at bounding box center [400, 424] width 22 height 17
radio input "true"
click at [803, 563] on span "SUBMIT ANSWER & CONTINUE" at bounding box center [767, 563] width 206 height 13
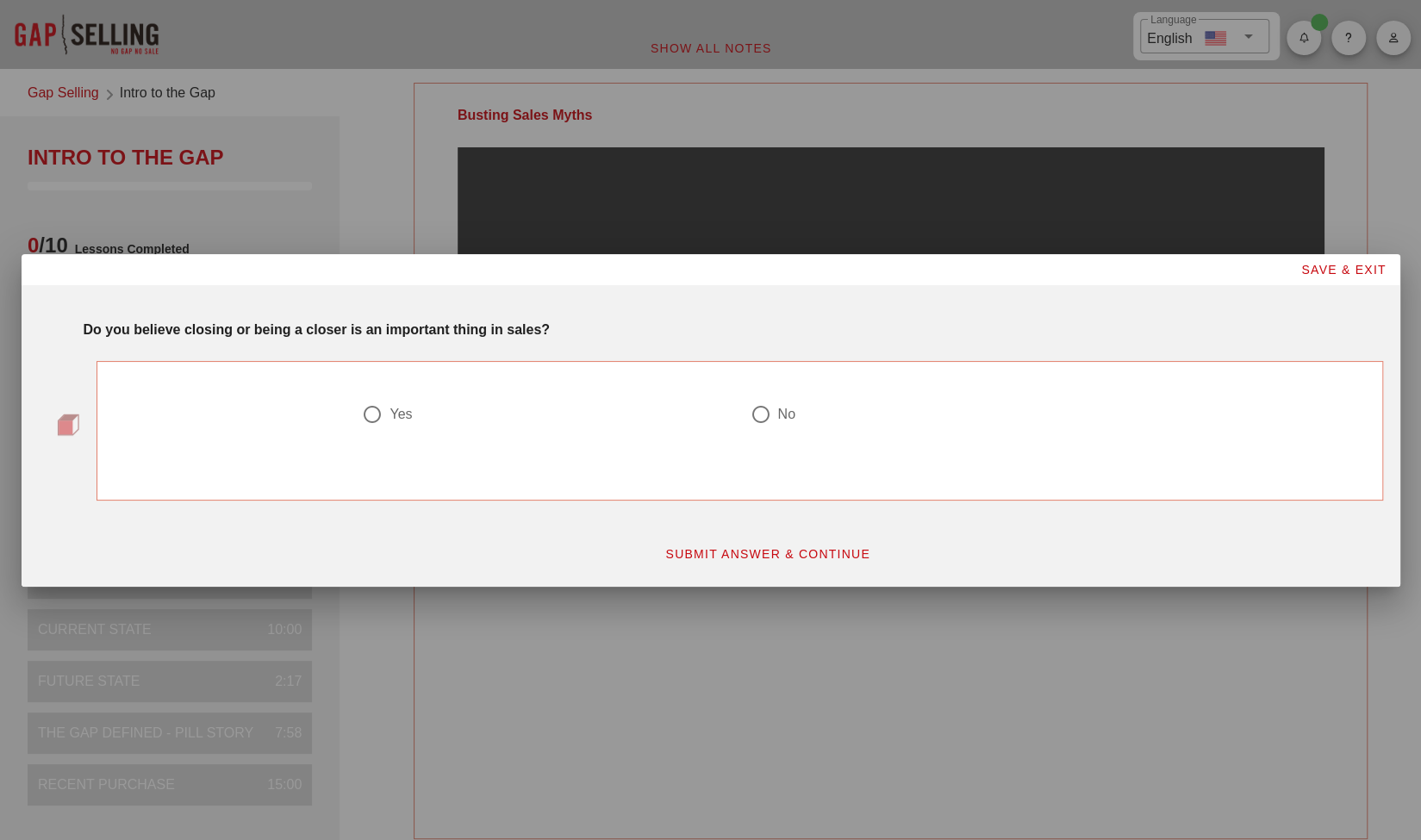
click at [394, 416] on div "Yes" at bounding box center [400, 414] width 22 height 17
radio input "true"
click at [728, 547] on span "SUBMIT ANSWER & CONTINUE" at bounding box center [767, 553] width 206 height 13
click at [756, 406] on div at bounding box center [759, 414] width 29 height 29
radio input "true"
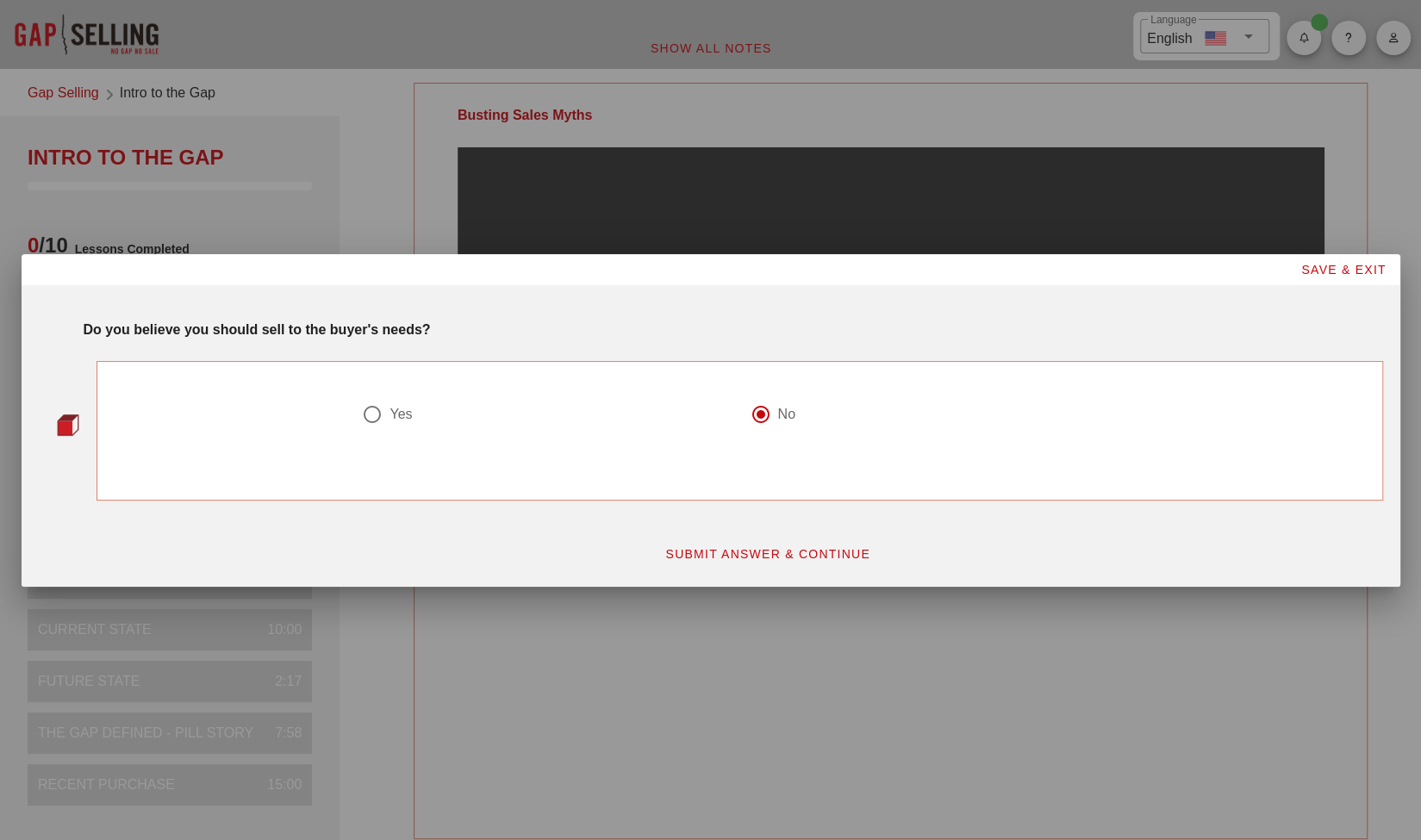
click at [803, 553] on span "SUBMIT ANSWER & CONTINUE" at bounding box center [767, 553] width 206 height 13
click at [787, 410] on div "No" at bounding box center [785, 414] width 17 height 17
radio input "true"
click at [788, 550] on span "SUBMIT ANSWER & CONTINUE" at bounding box center [767, 553] width 206 height 13
click at [363, 411] on div at bounding box center [372, 414] width 29 height 29
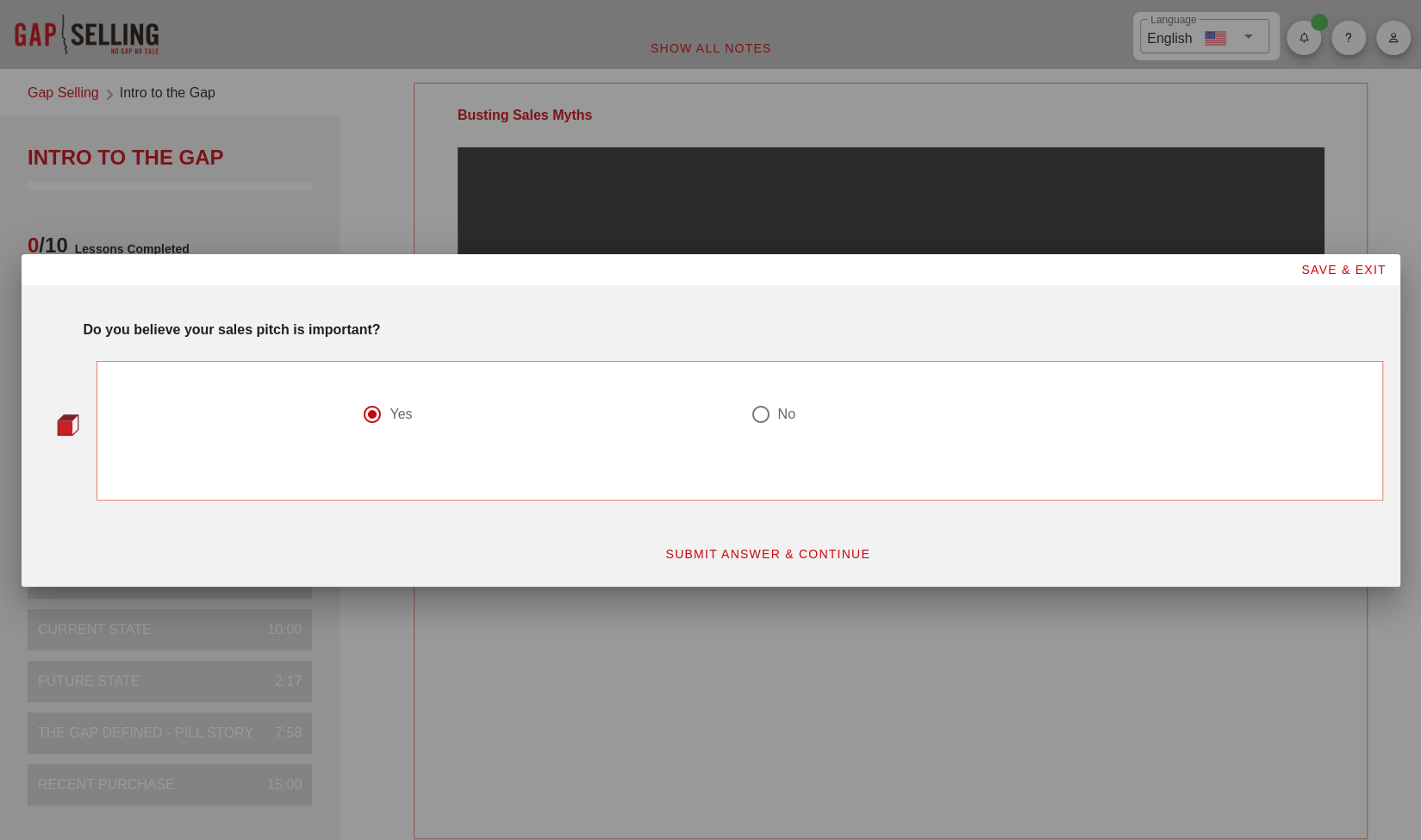
click at [762, 415] on div at bounding box center [759, 414] width 29 height 29
radio input "false"
radio input "true"
click at [735, 541] on button "SUBMIT ANSWER & CONTINUE" at bounding box center [767, 553] width 233 height 31
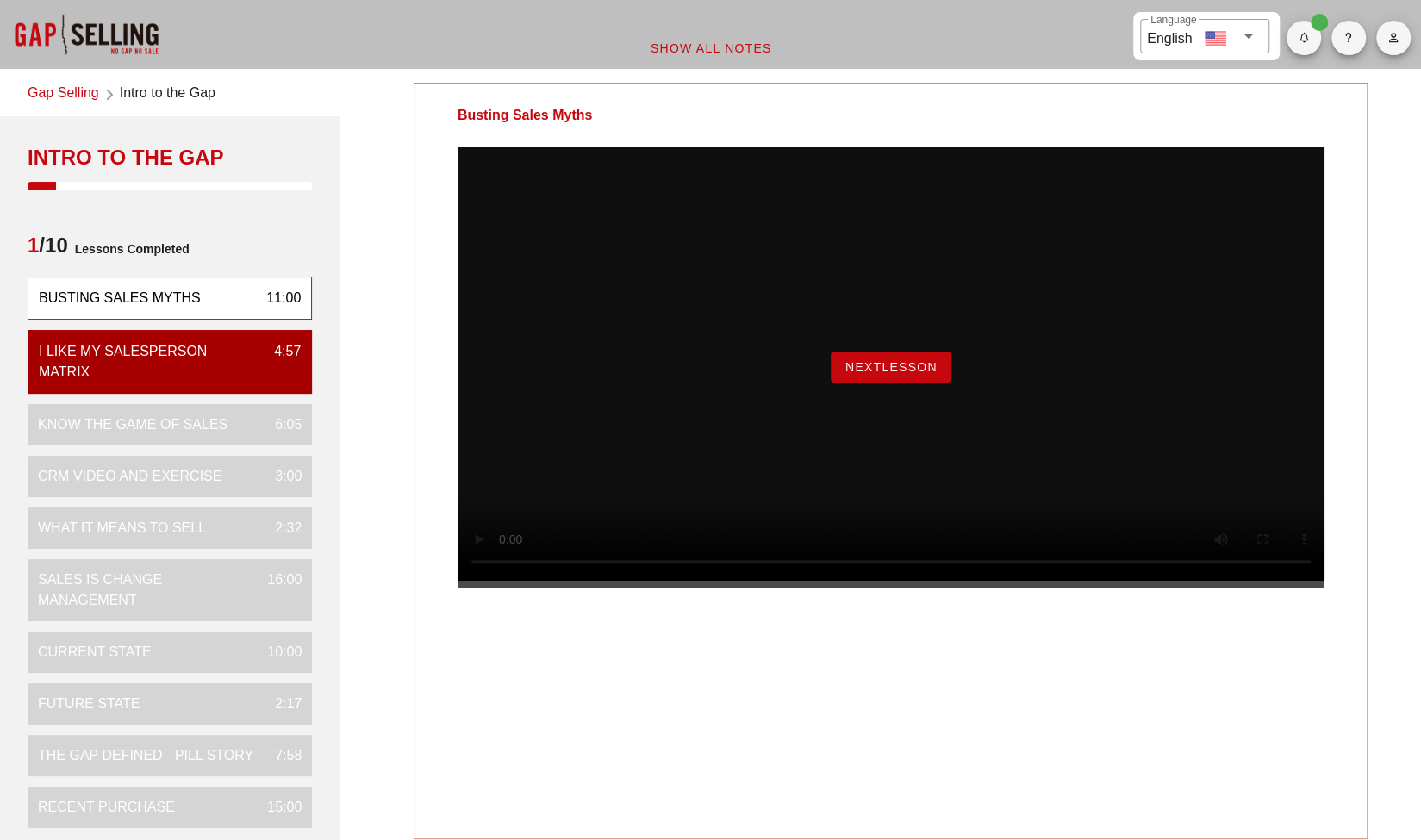
click at [888, 383] on button "NextLesson" at bounding box center [891, 367] width 121 height 31
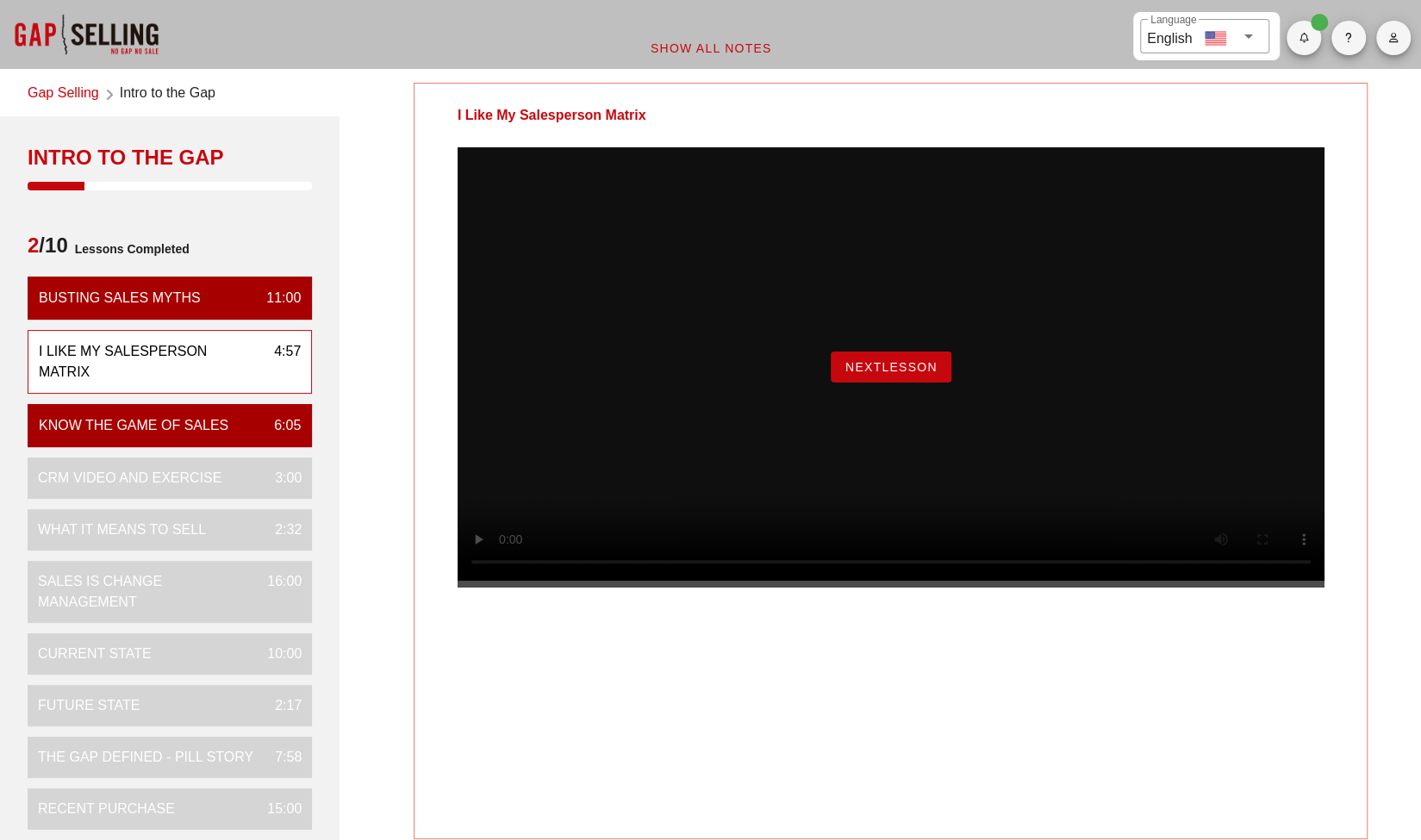
click at [921, 374] on span "NextLesson" at bounding box center [891, 367] width 93 height 13
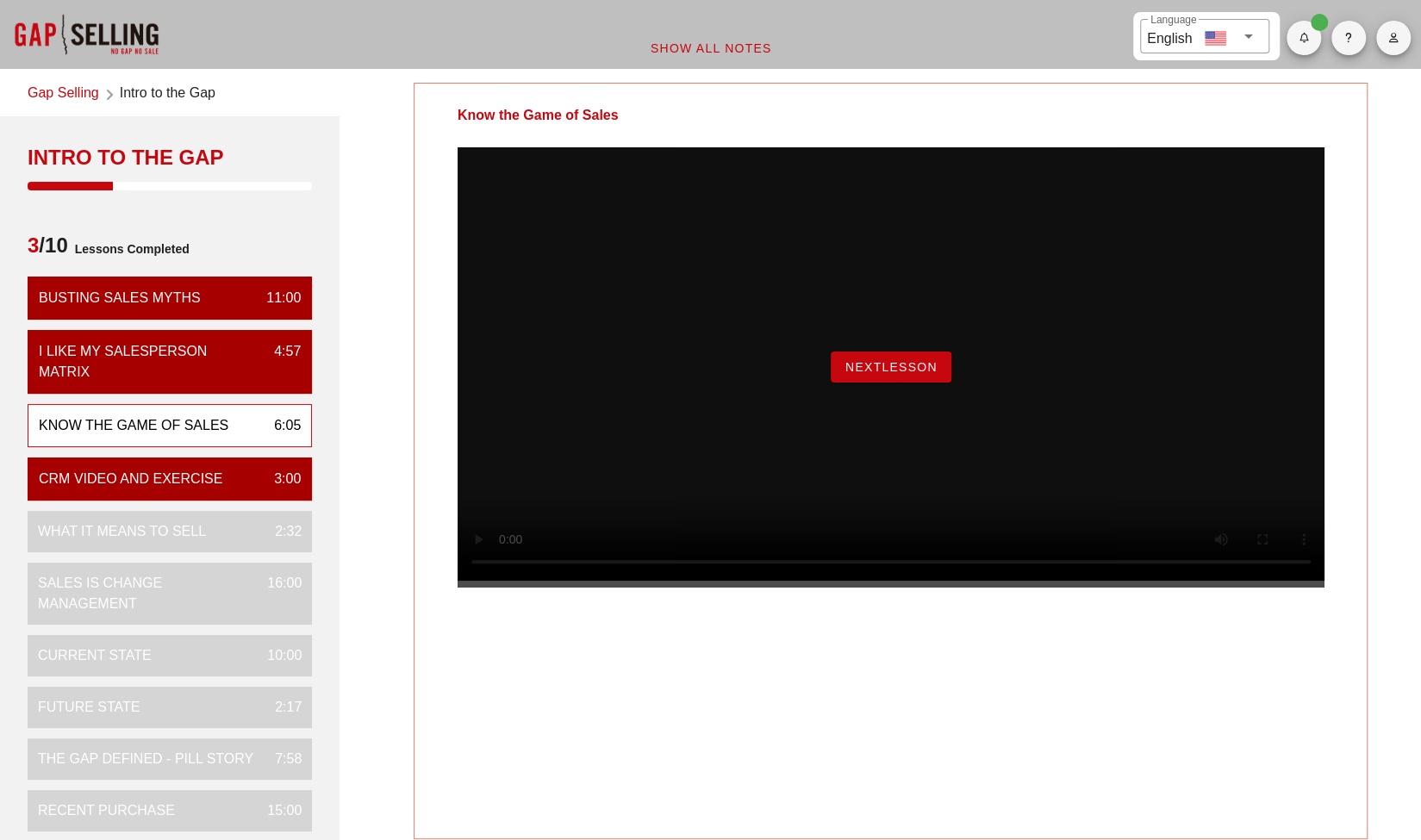
click at [922, 374] on span "NextLesson" at bounding box center [891, 367] width 93 height 13
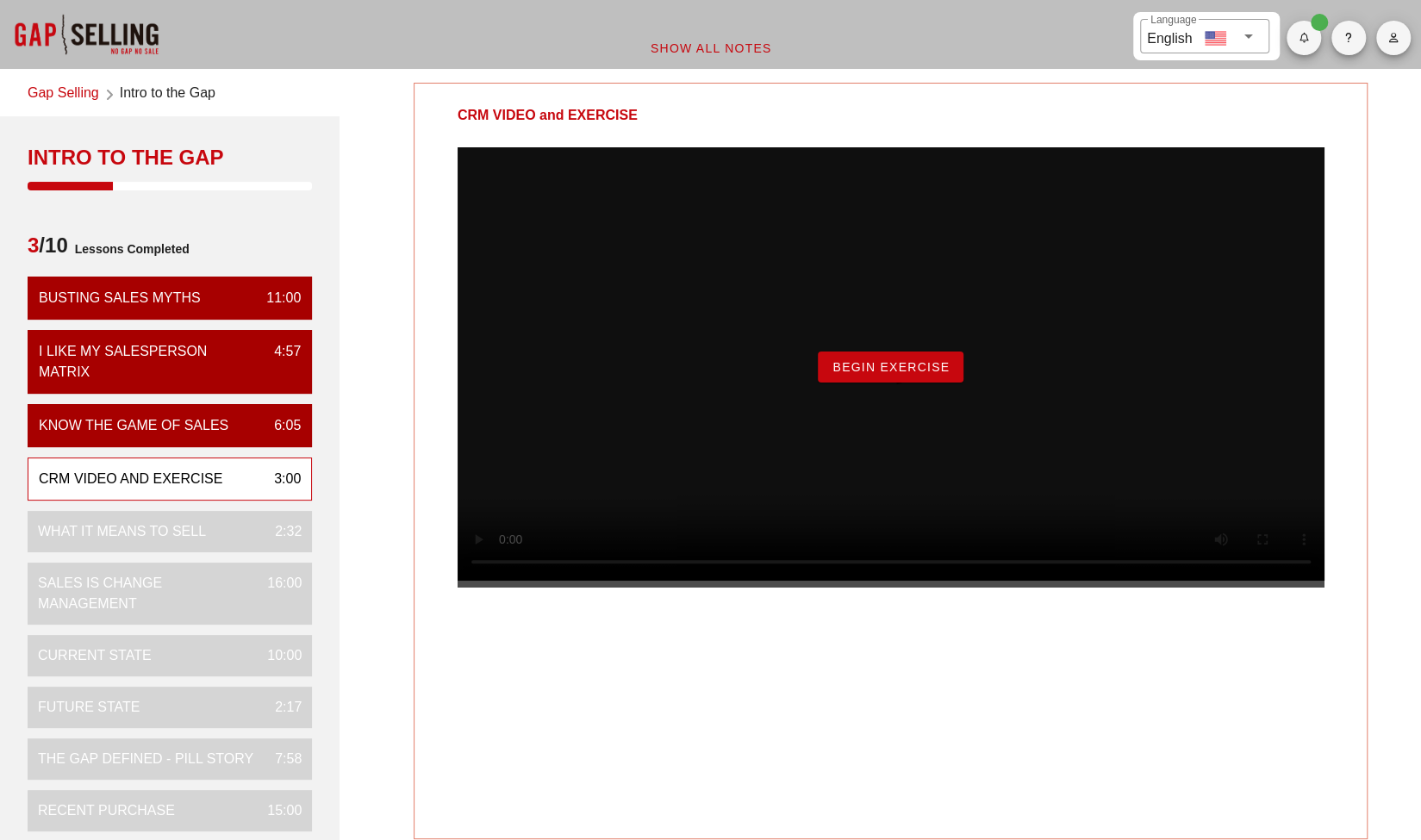
click at [932, 374] on span "Begin Exercise" at bounding box center [890, 367] width 118 height 13
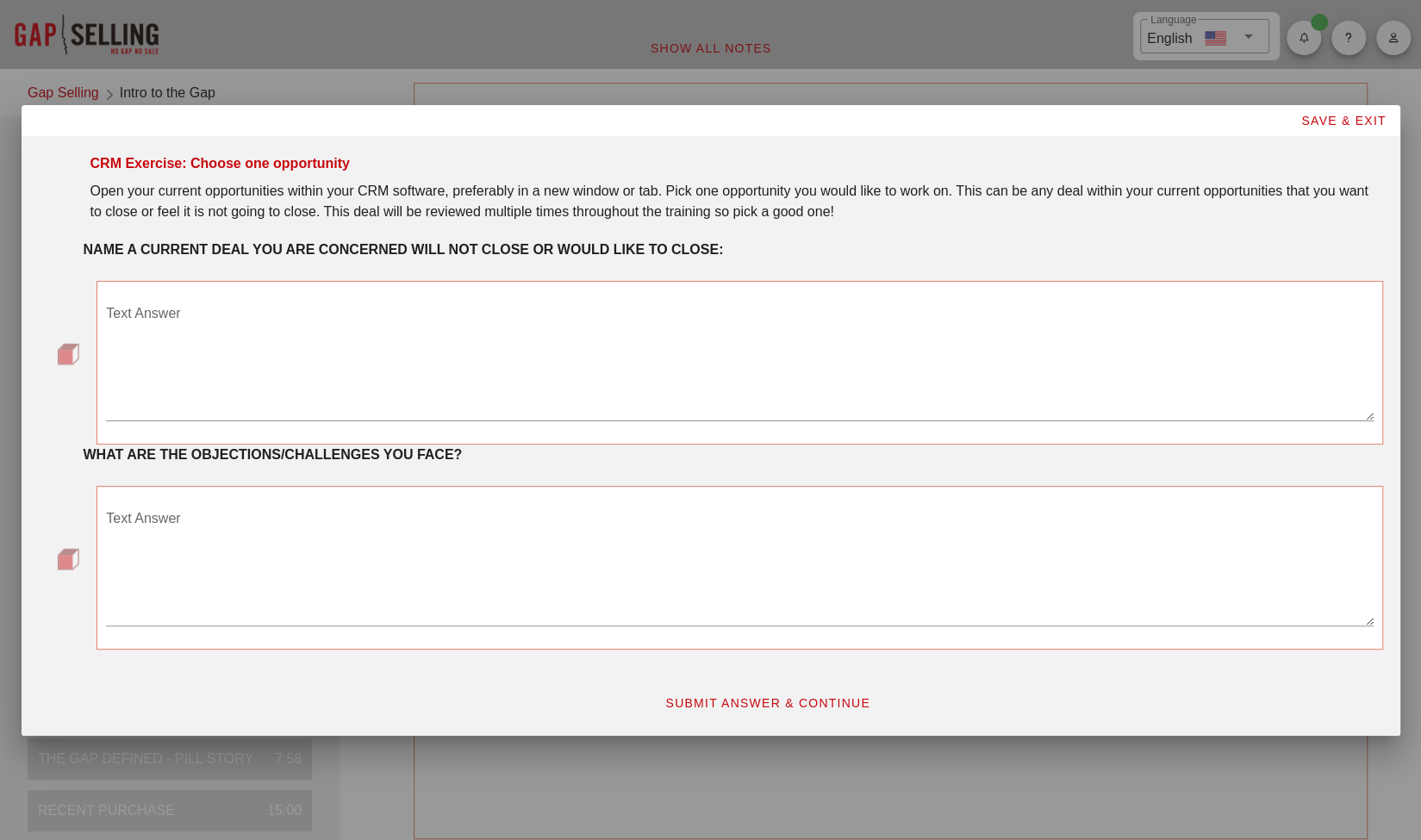
click at [440, 338] on textarea "Text Answer" at bounding box center [739, 360] width 1267 height 121
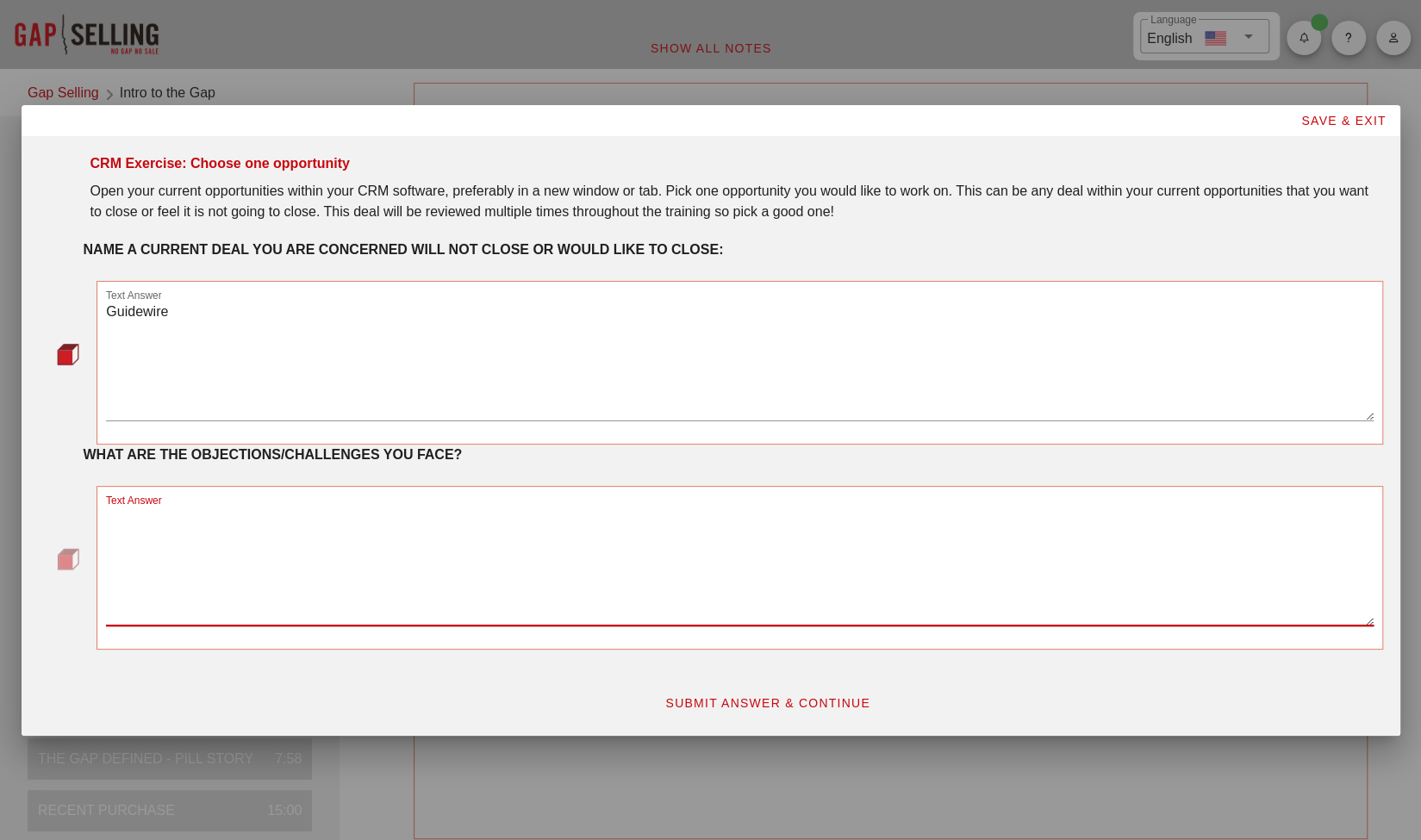
click at [215, 318] on textarea "Guidewire" at bounding box center [739, 360] width 1267 height 121
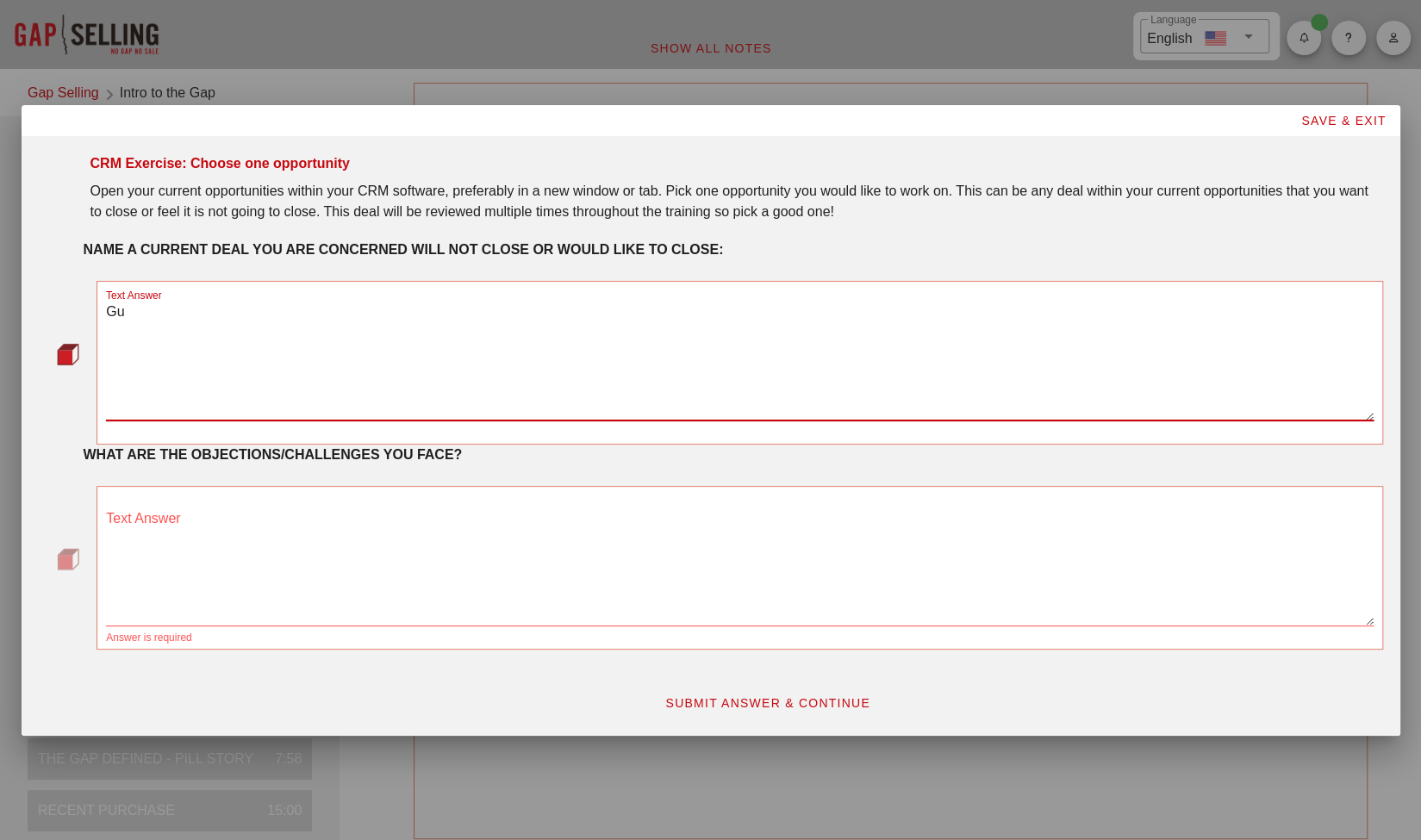
type textarea "G"
type textarea "Fannie Mae"
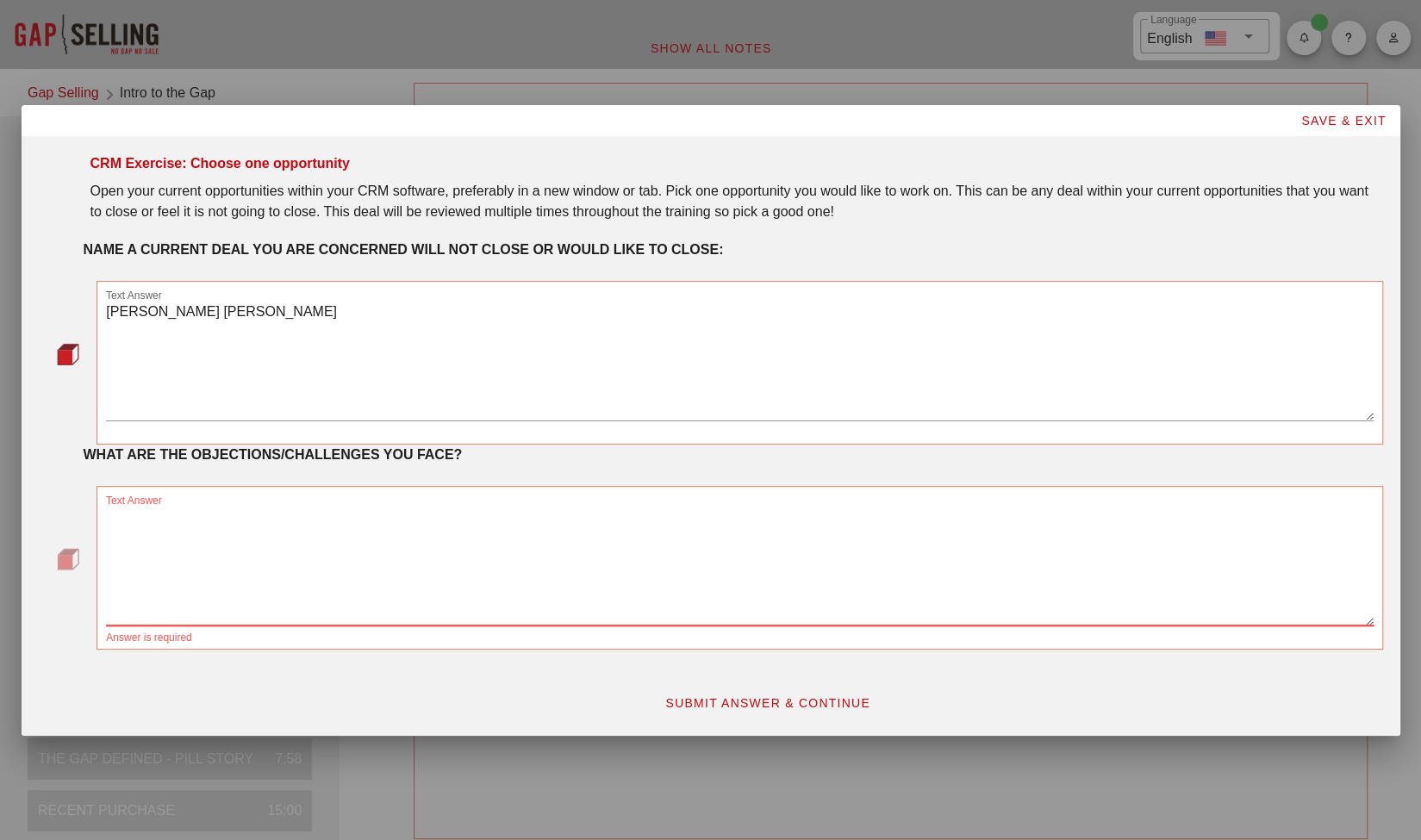
click at [259, 523] on textarea "Text Answer" at bounding box center [739, 565] width 1267 height 121
click at [259, 523] on textarea "customer has gone dark after several demos" at bounding box center [739, 565] width 1267 height 121
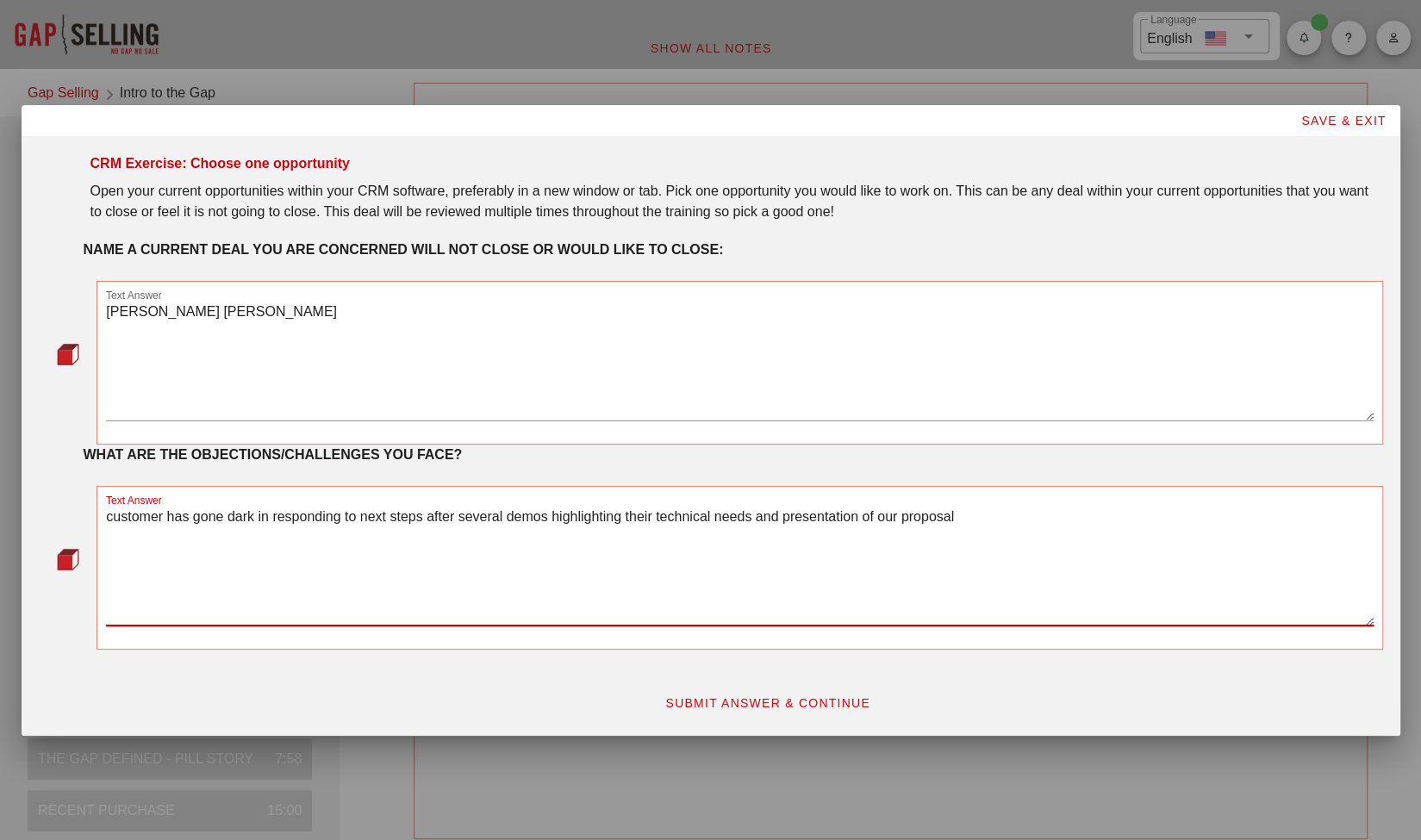
type textarea "customer has gone dark in responding to next steps after several demos highligh…"
click at [718, 704] on span "SUBMIT ANSWER & CONTINUE" at bounding box center [767, 702] width 206 height 13
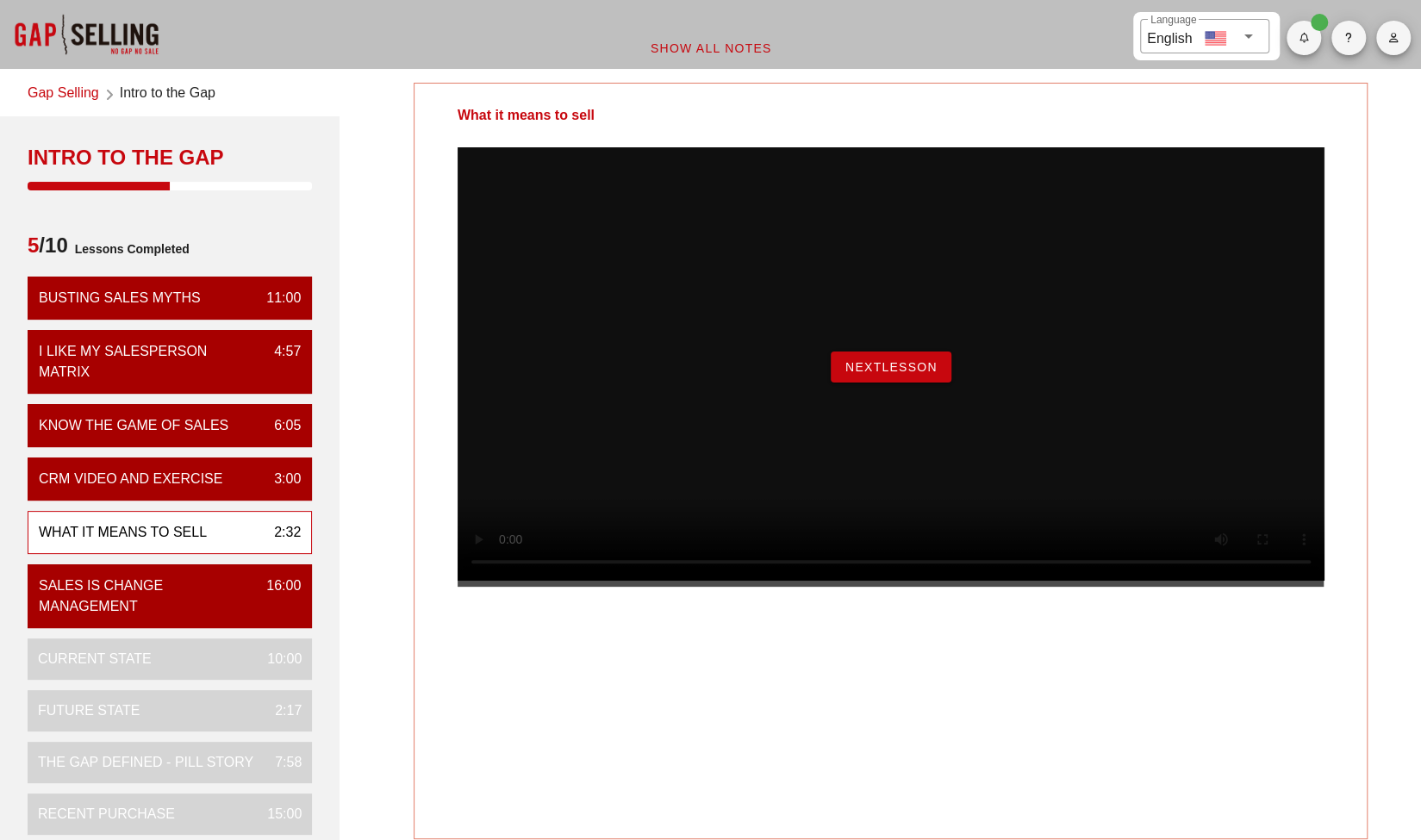
click at [891, 374] on span "NextLesson" at bounding box center [891, 367] width 93 height 13
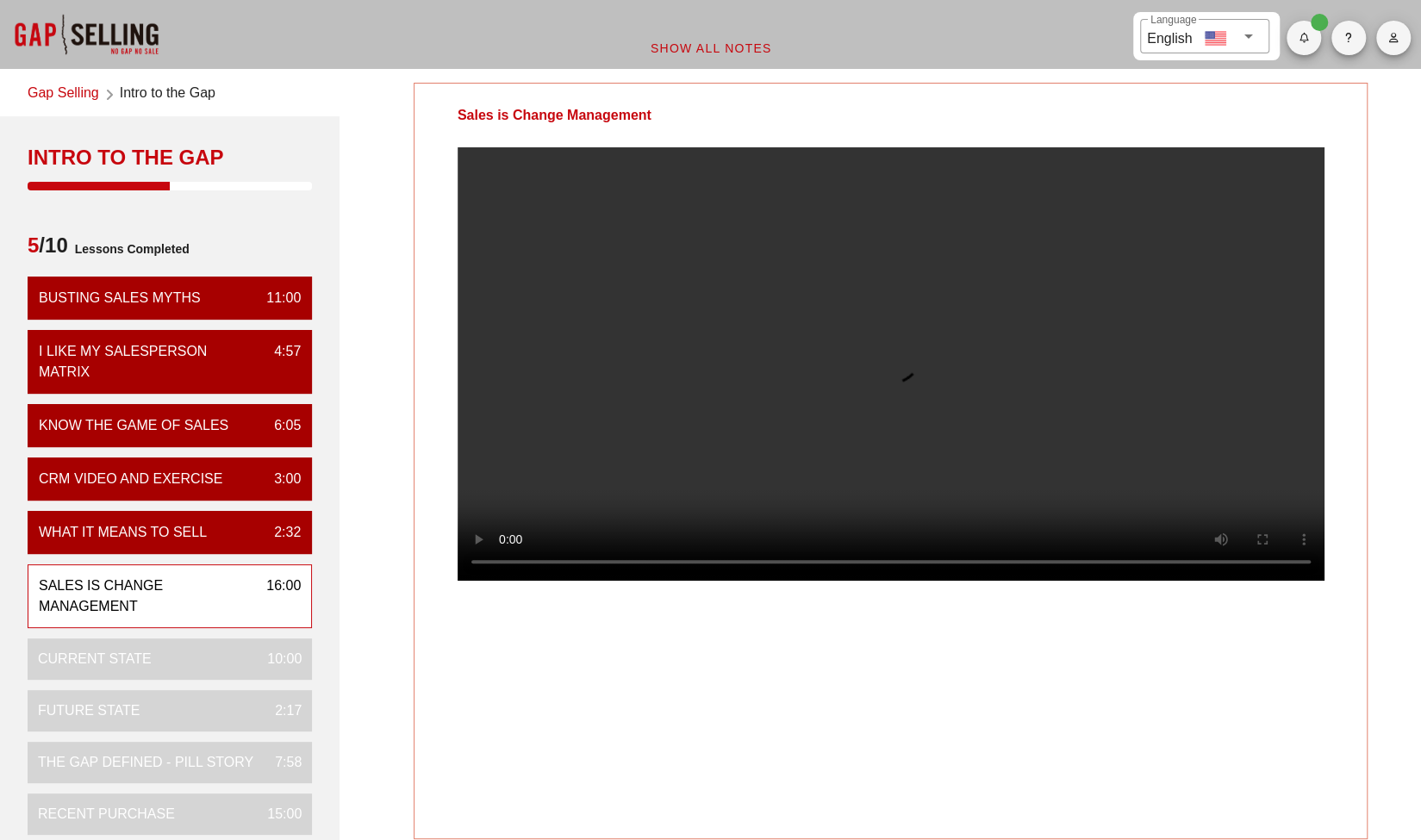
click at [979, 440] on video at bounding box center [891, 364] width 867 height 433
